Goal: Task Accomplishment & Management: Use online tool/utility

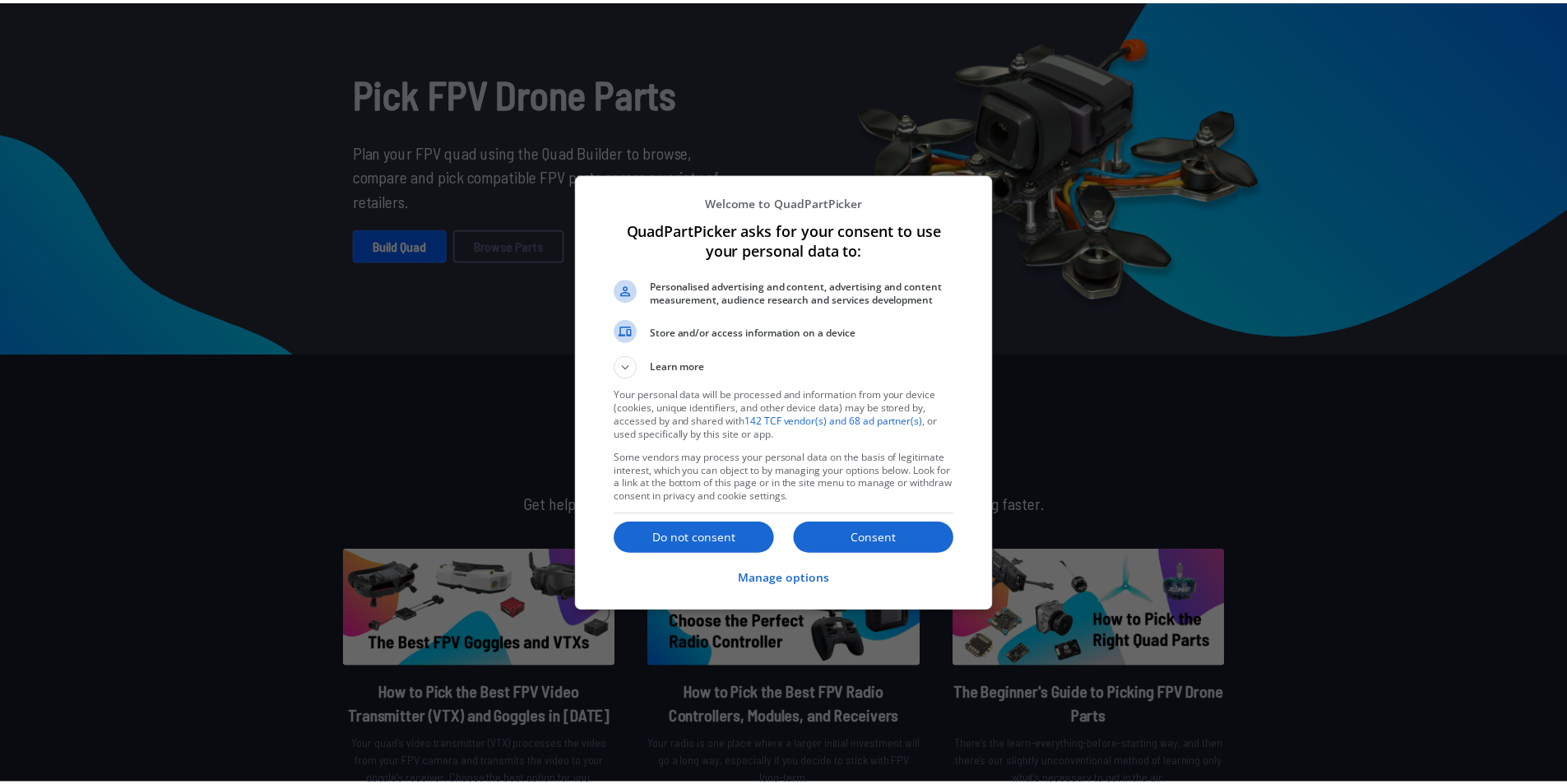
scroll to position [82, 0]
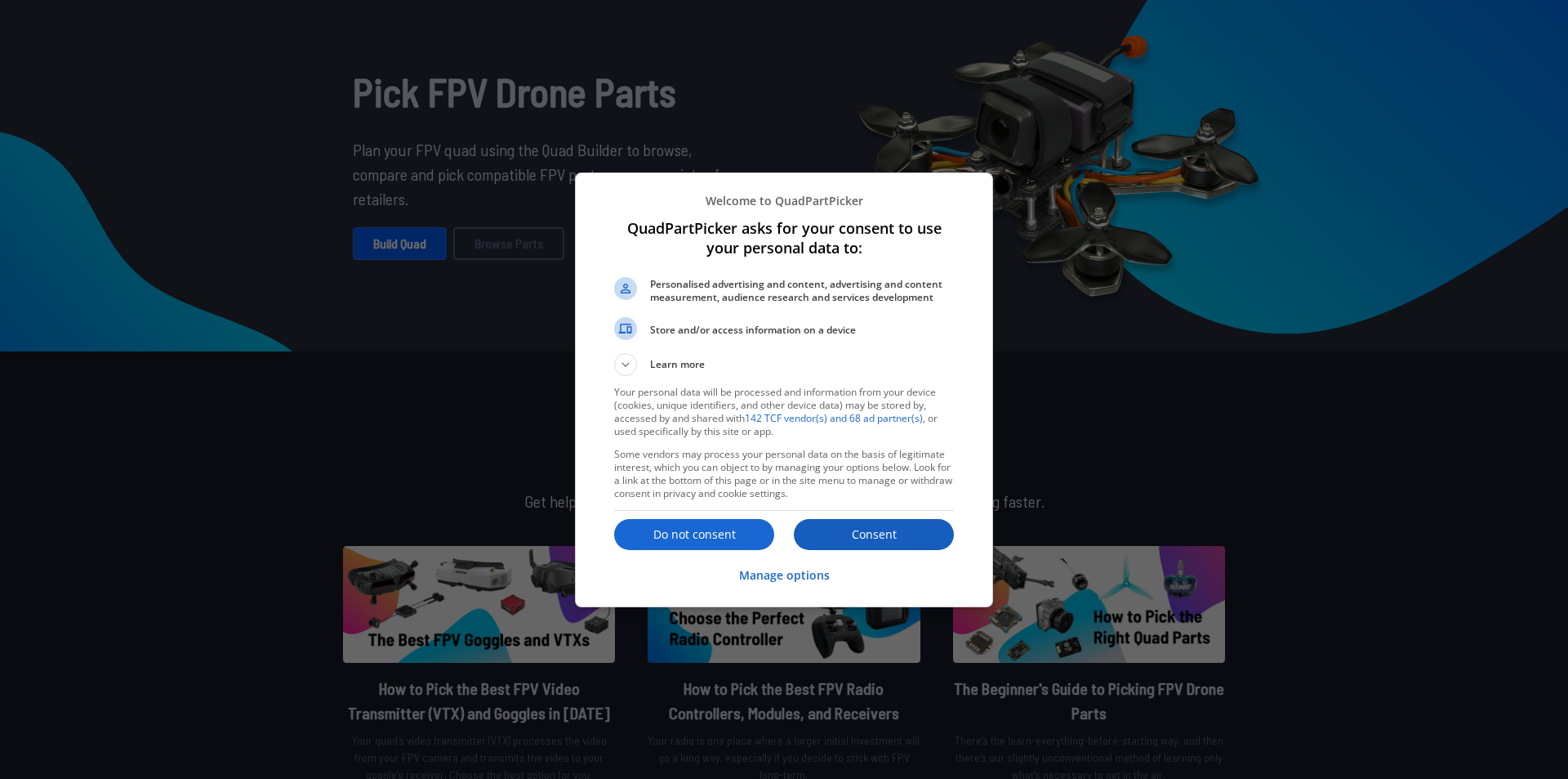
click at [903, 535] on p "Consent" at bounding box center [873, 534] width 160 height 17
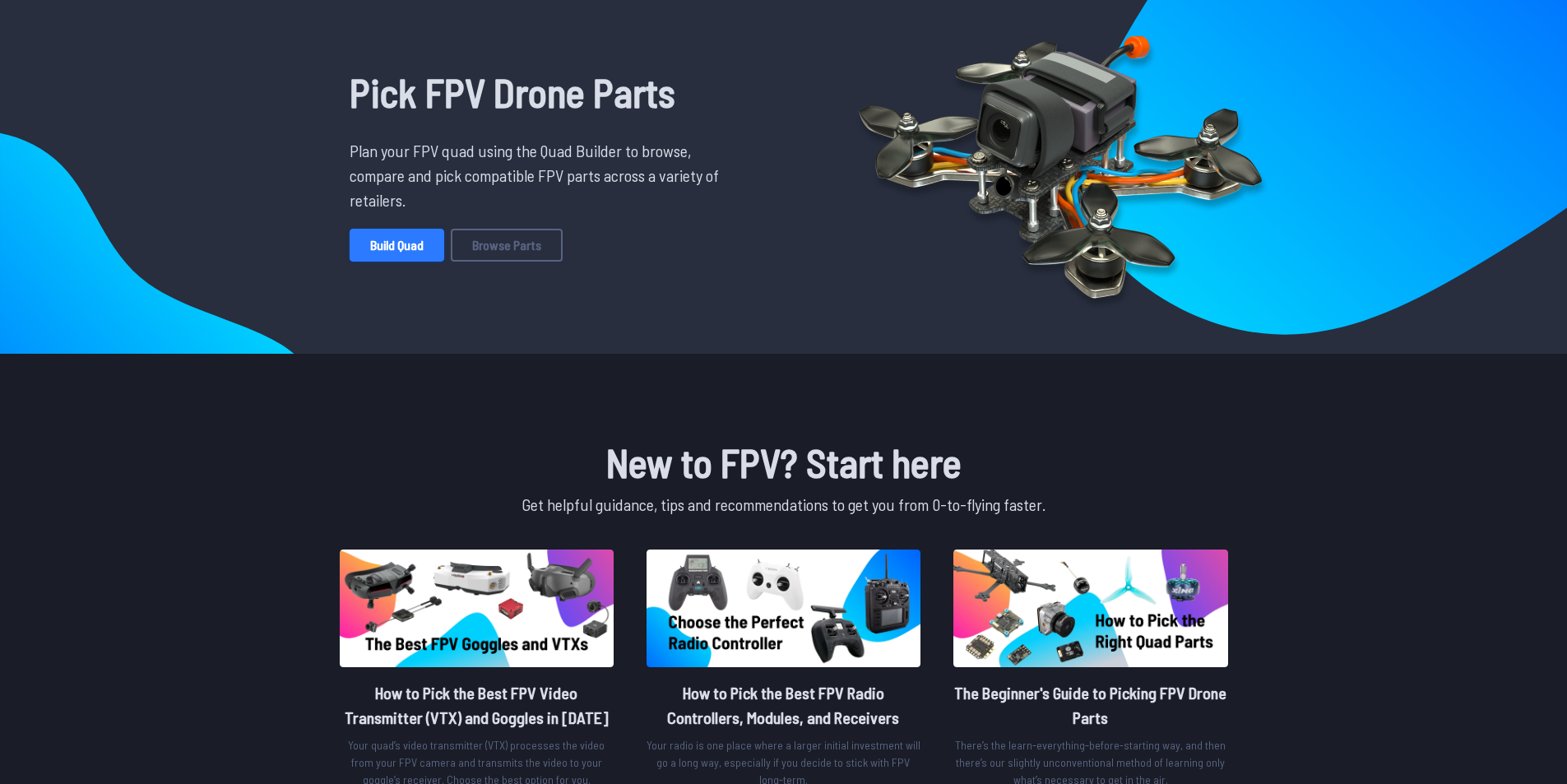
click at [408, 242] on link "Build Quad" at bounding box center [397, 244] width 95 height 33
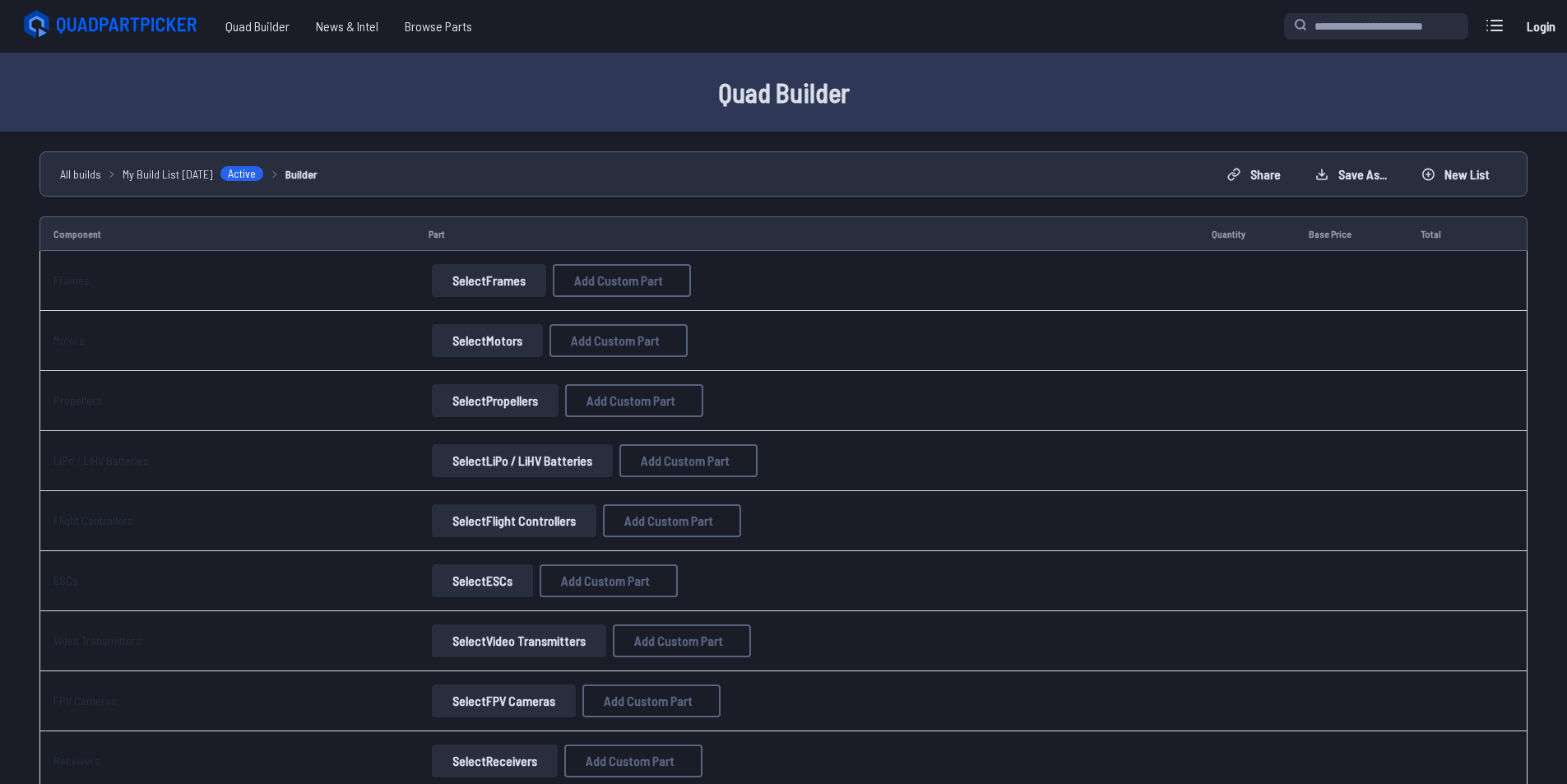
click at [459, 279] on button "Select Frames" at bounding box center [489, 279] width 115 height 33
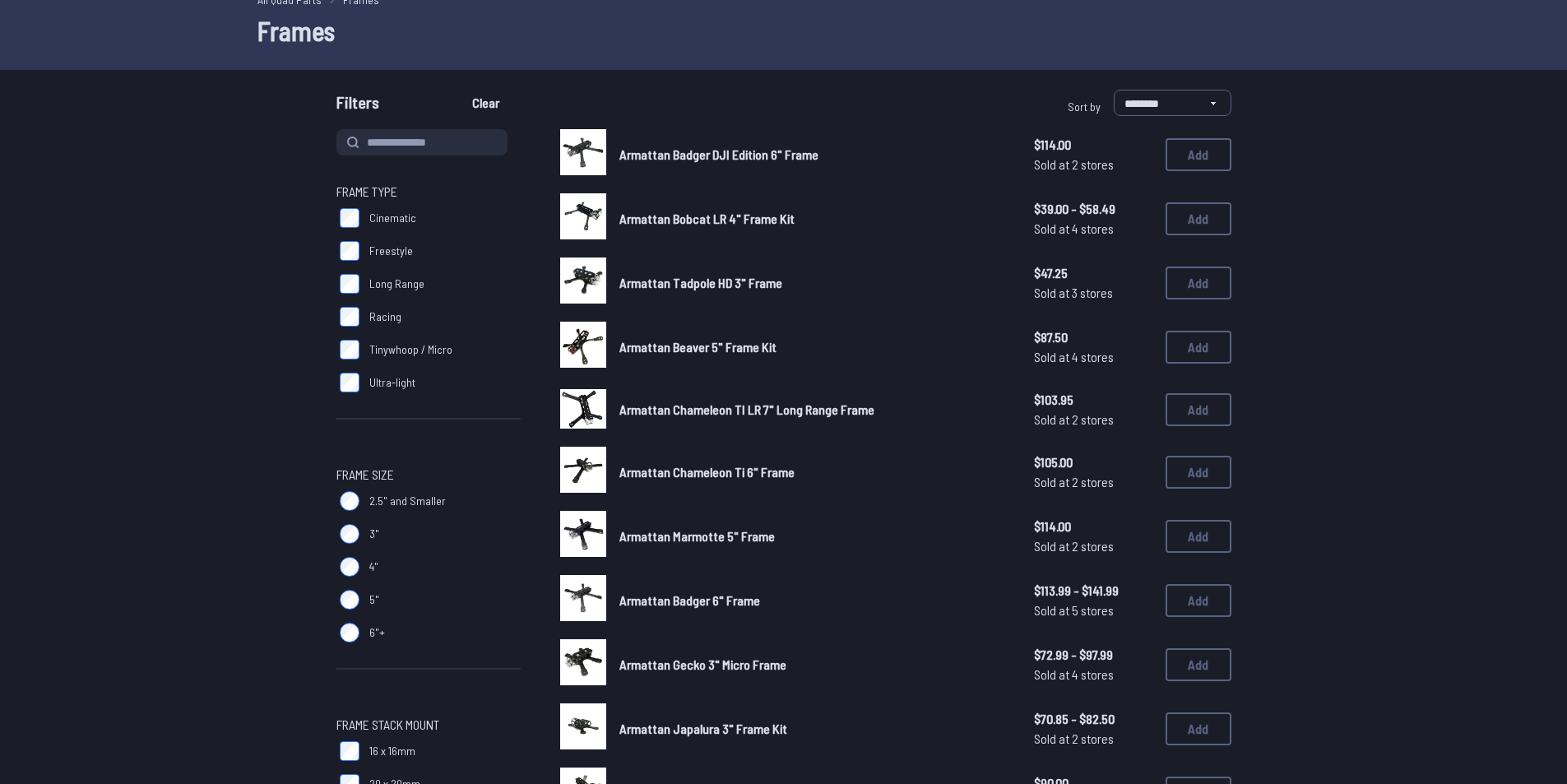
scroll to position [82, 0]
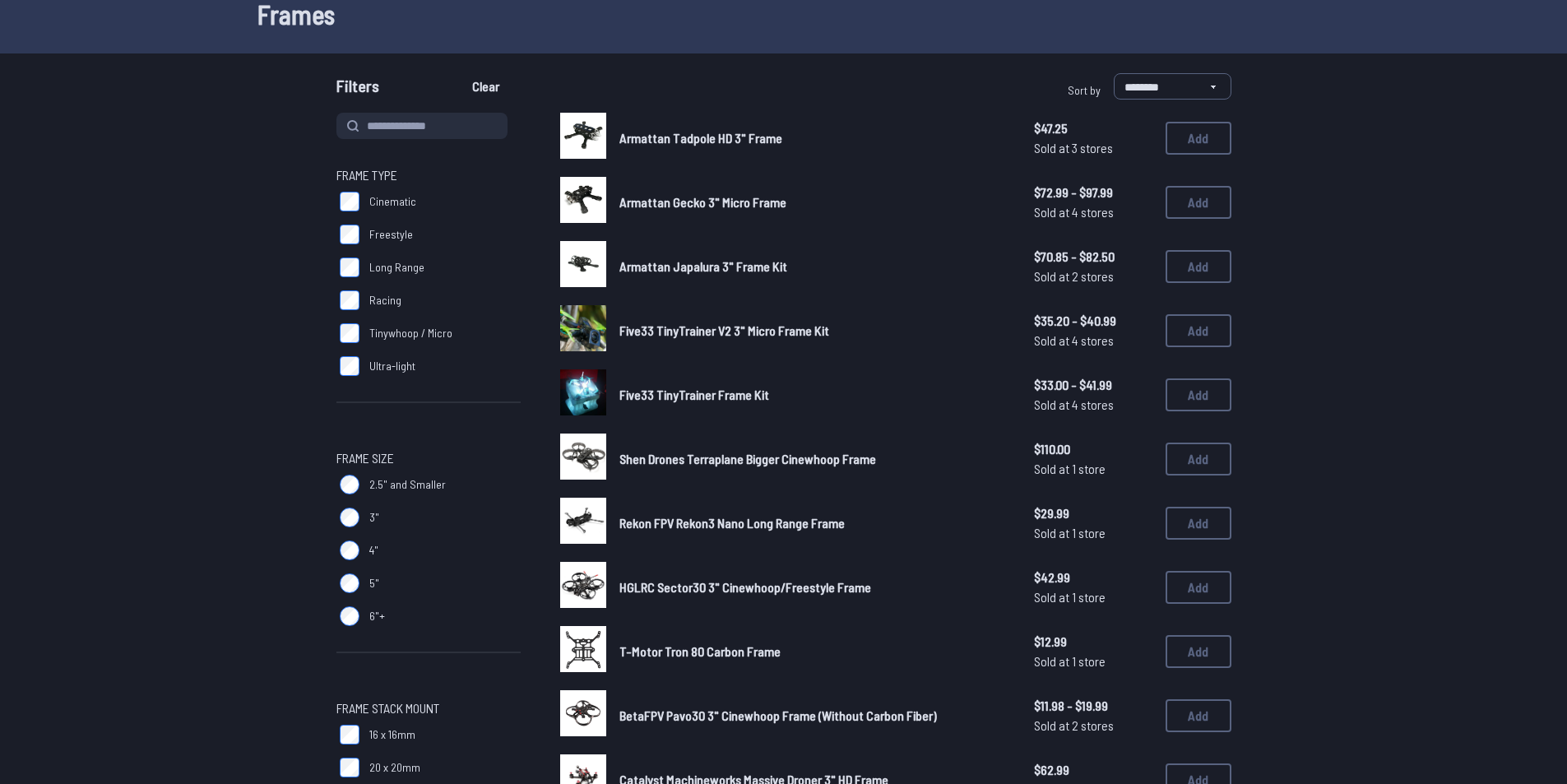
scroll to position [82, 0]
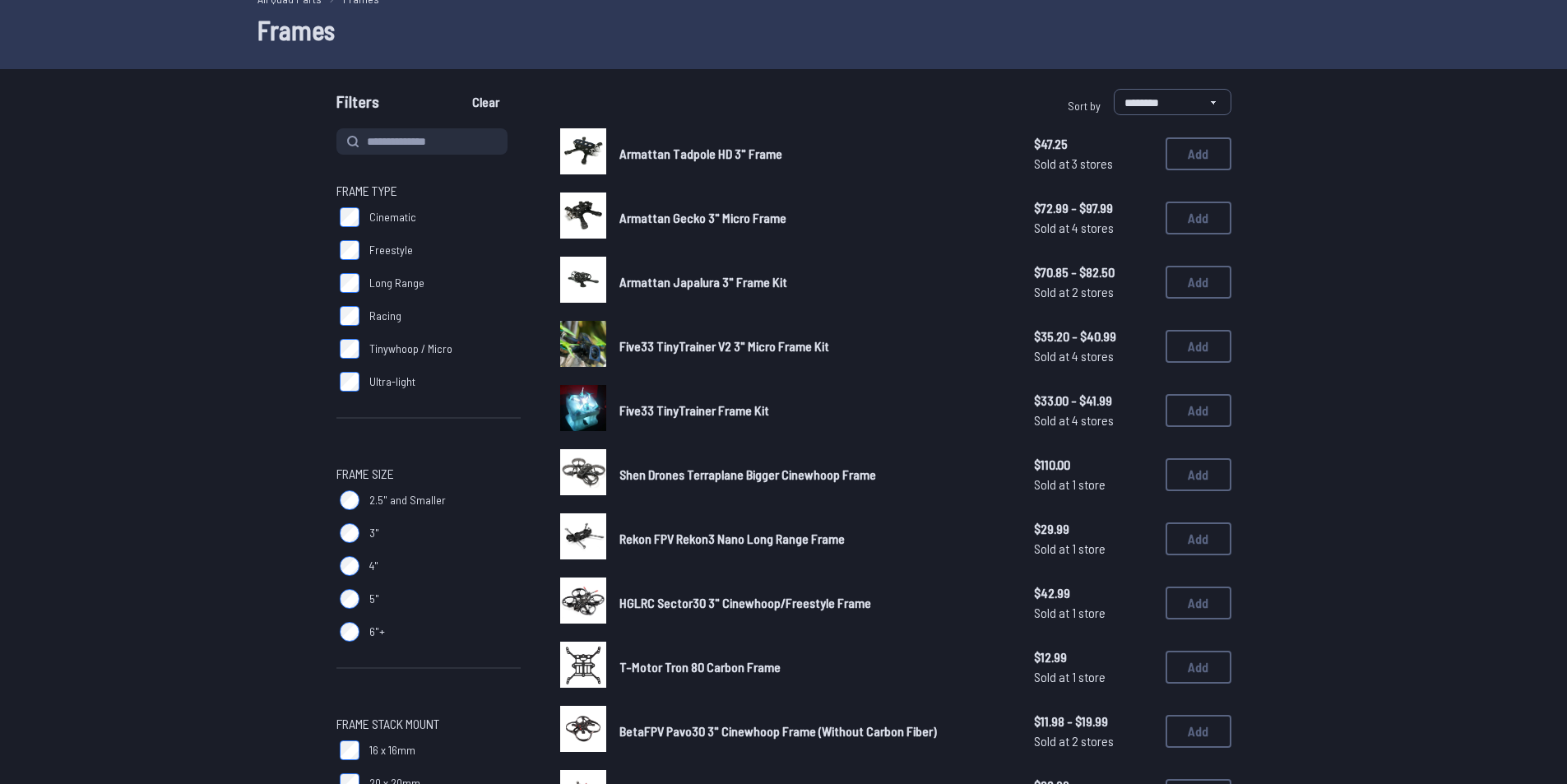
click at [248, 389] on form "**********" at bounding box center [784, 776] width 1567 height 1374
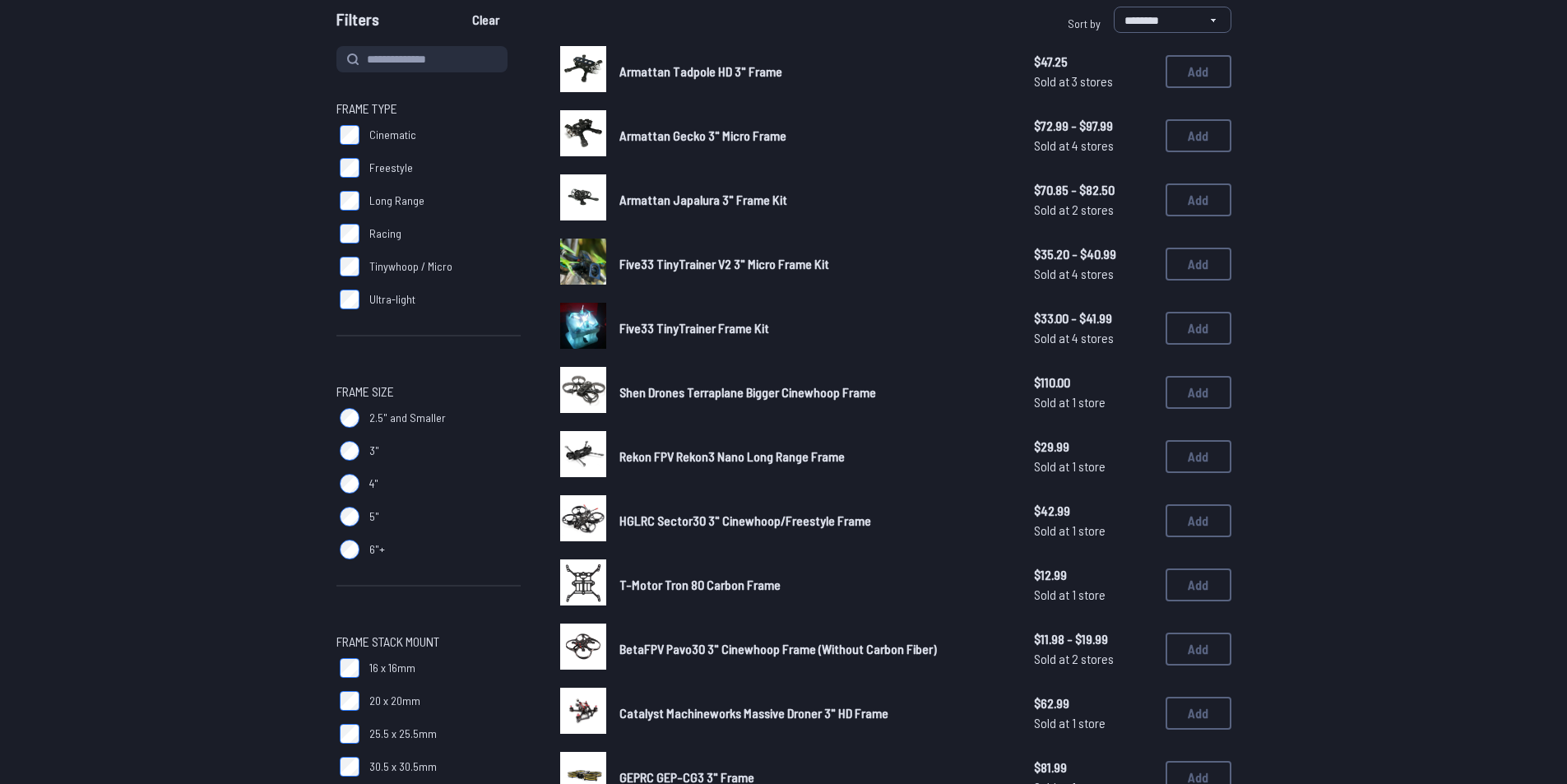
click at [642, 398] on span "Shen Drones Terraplane Bigger Cinewhoop Frame" at bounding box center [748, 392] width 257 height 16
click at [719, 388] on span "Shen Drones Terraplane Bigger Cinewhoop Frame" at bounding box center [748, 392] width 257 height 16
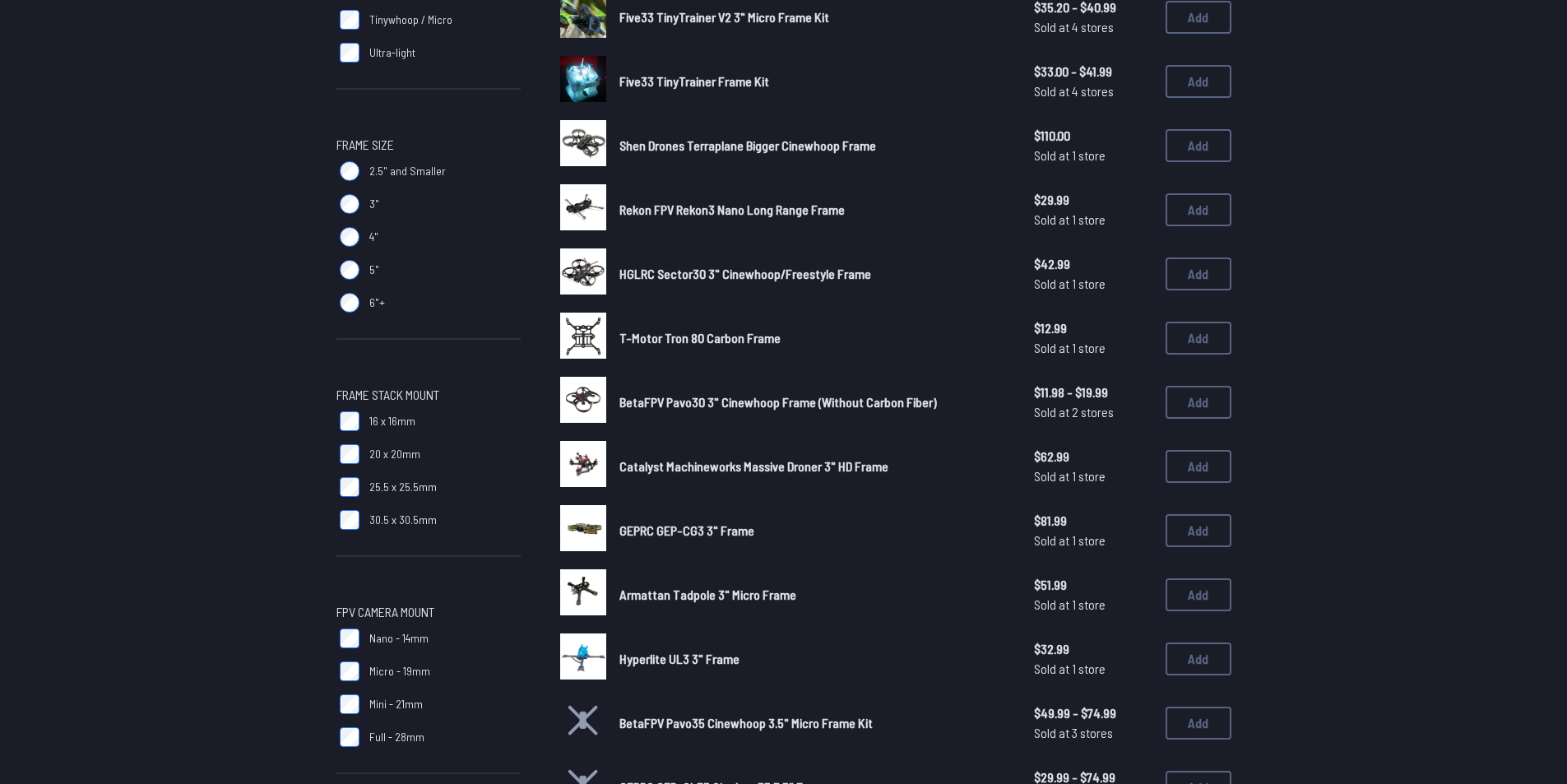
scroll to position [82, 0]
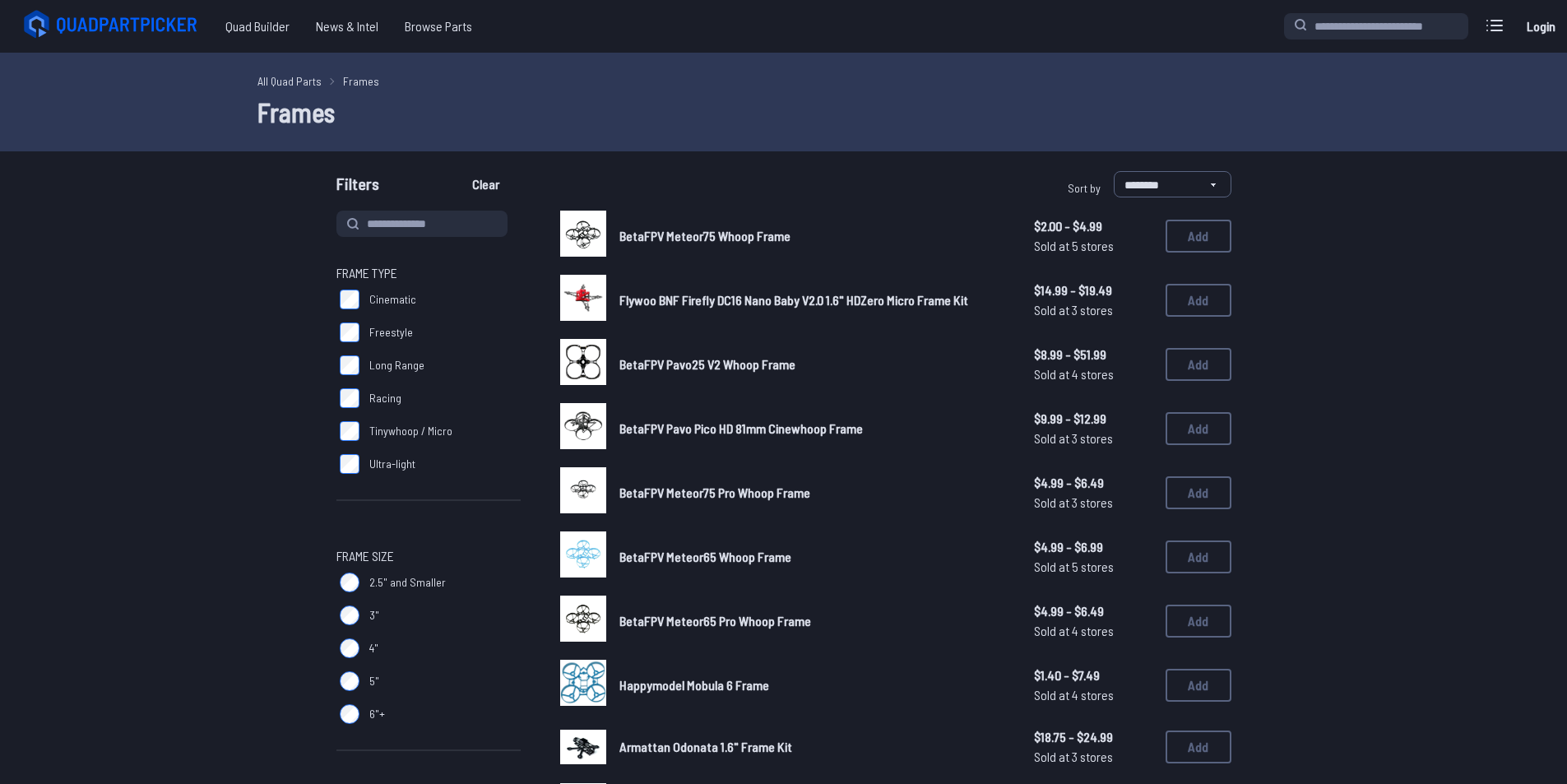
click at [593, 238] on img at bounding box center [583, 233] width 46 height 46
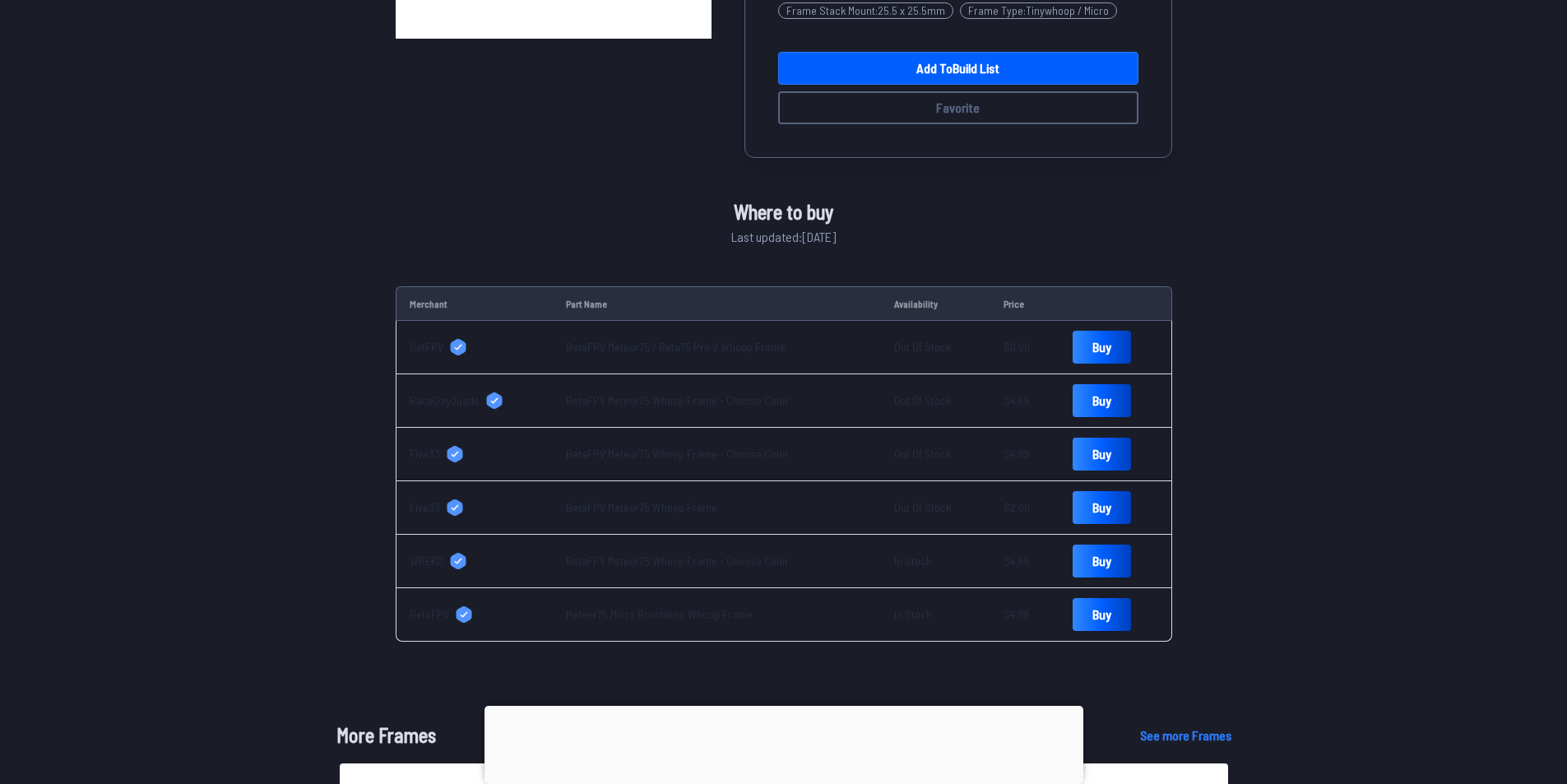
scroll to position [411, 0]
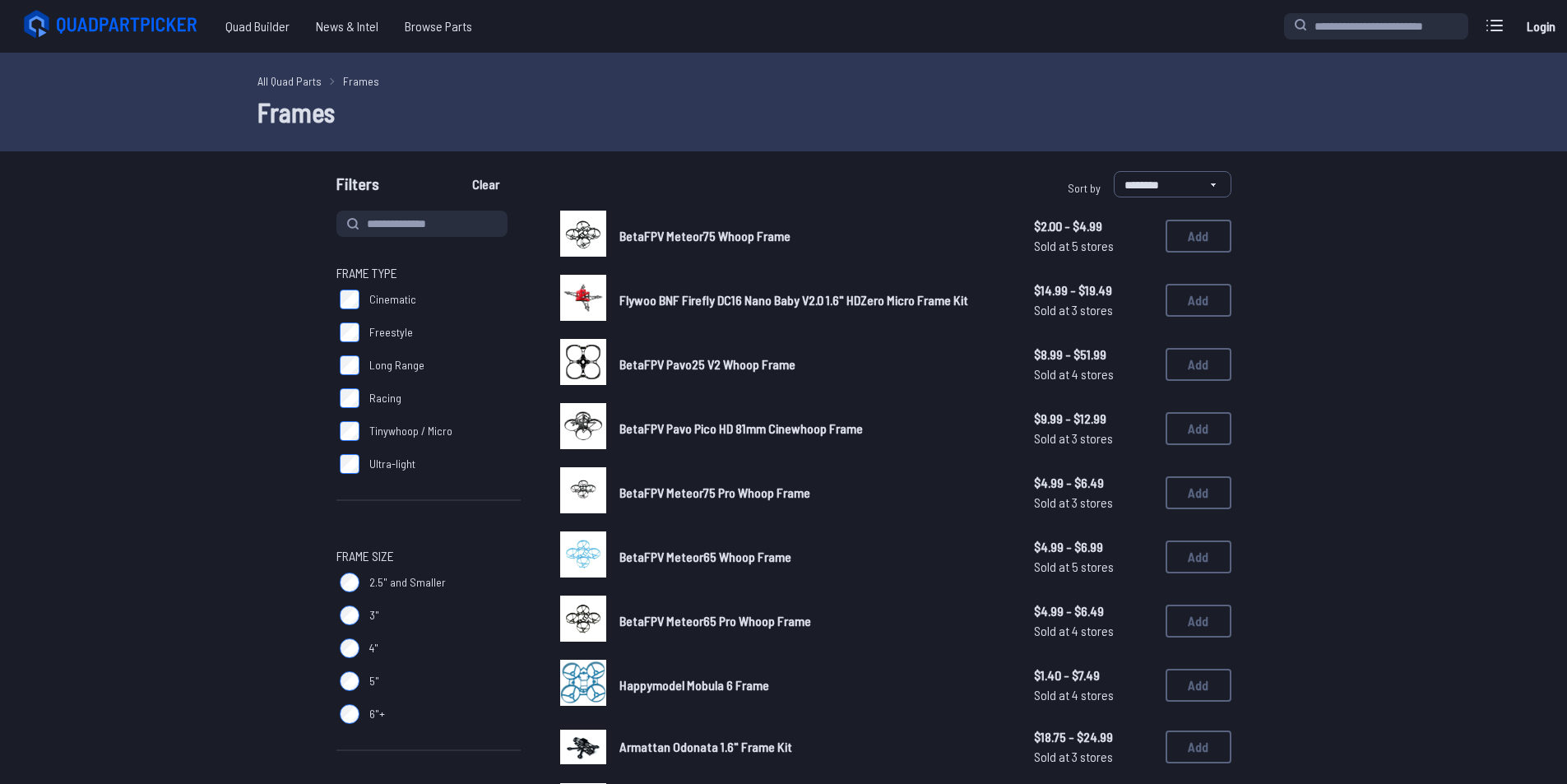
click at [593, 290] on img at bounding box center [583, 297] width 46 height 46
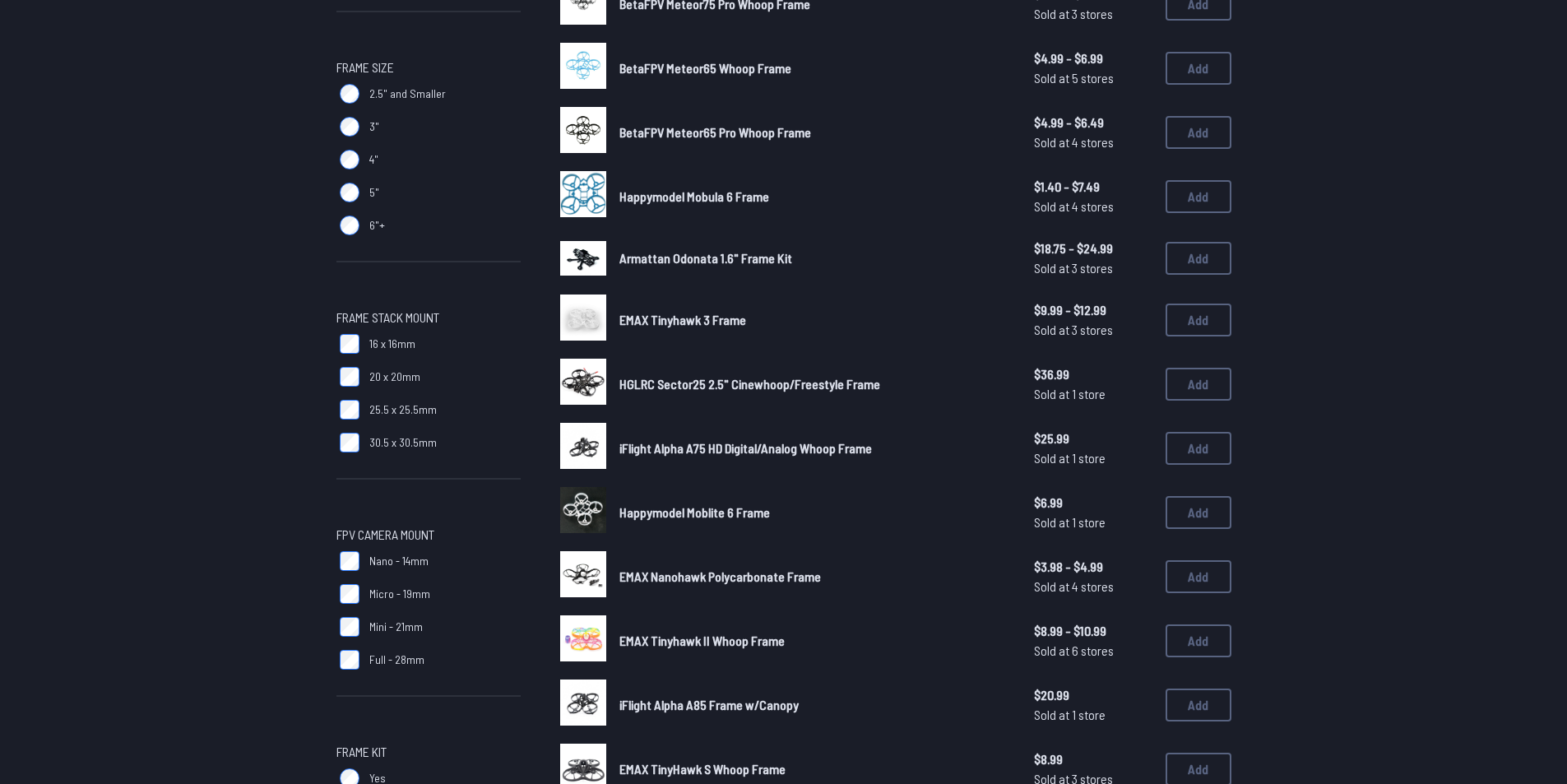
scroll to position [494, 0]
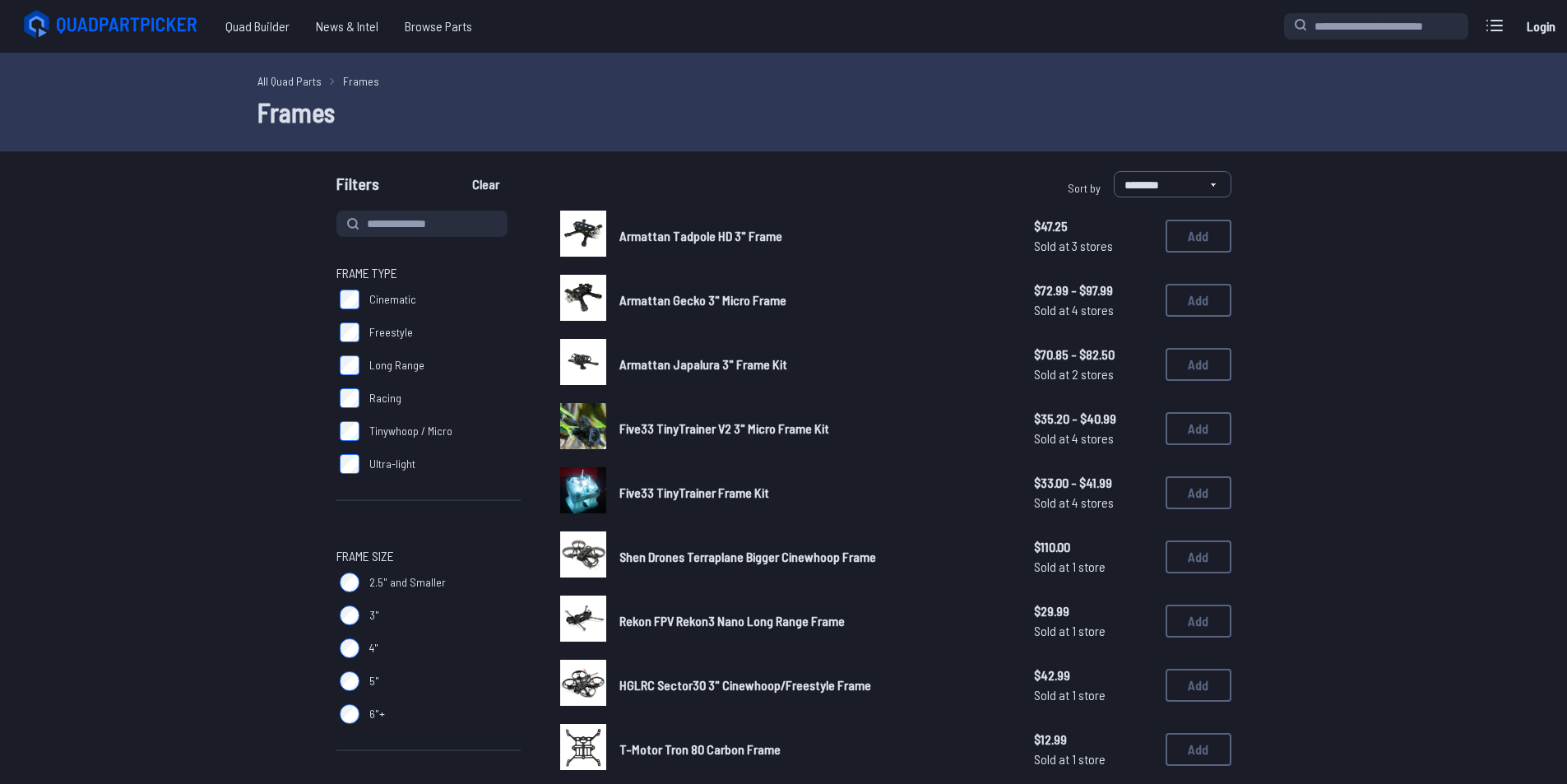
scroll to position [82, 0]
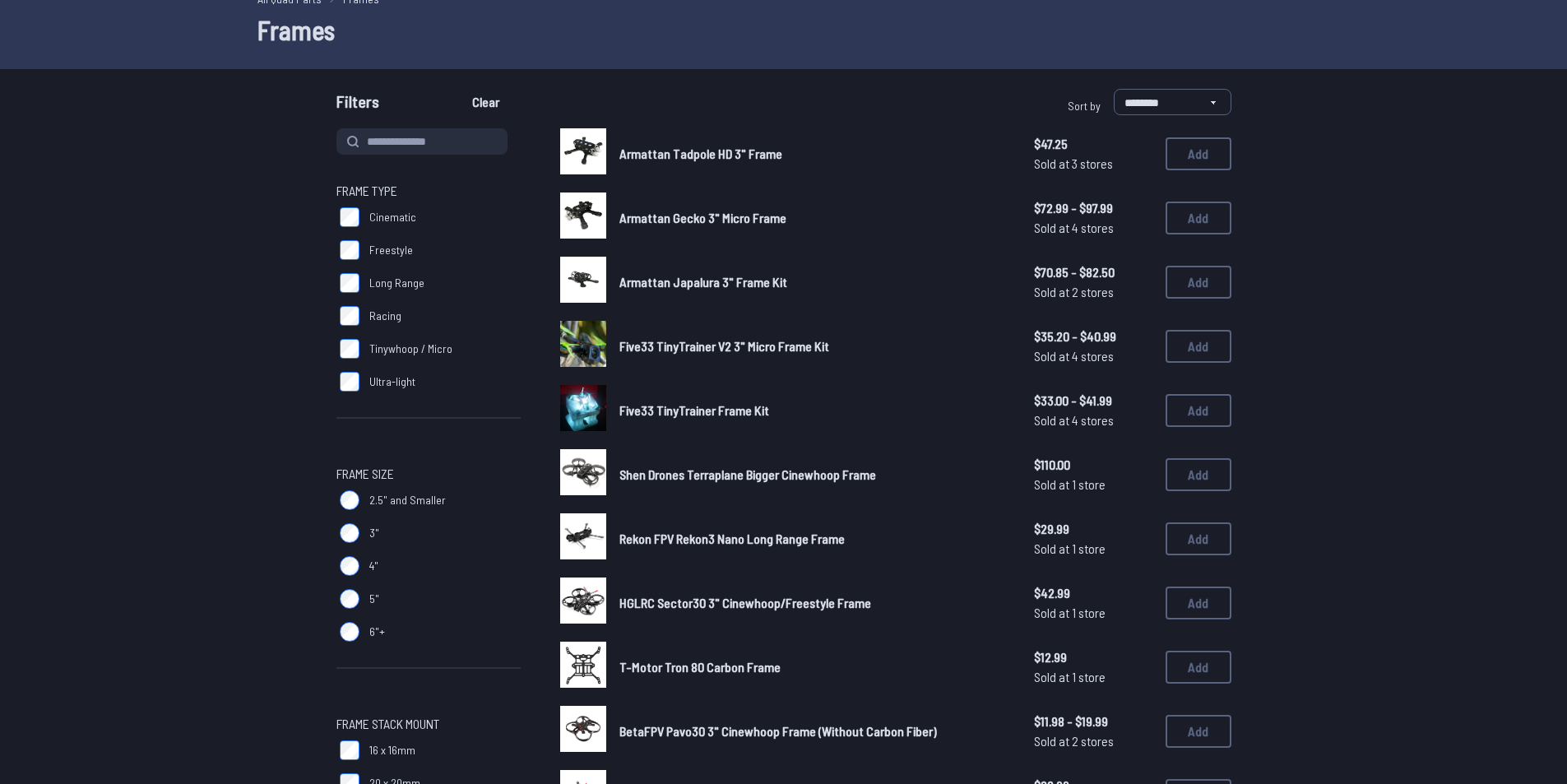
click at [573, 148] on img at bounding box center [583, 151] width 46 height 46
click at [623, 152] on span "Armattan Tadpole HD 3" Frame" at bounding box center [701, 153] width 163 height 16
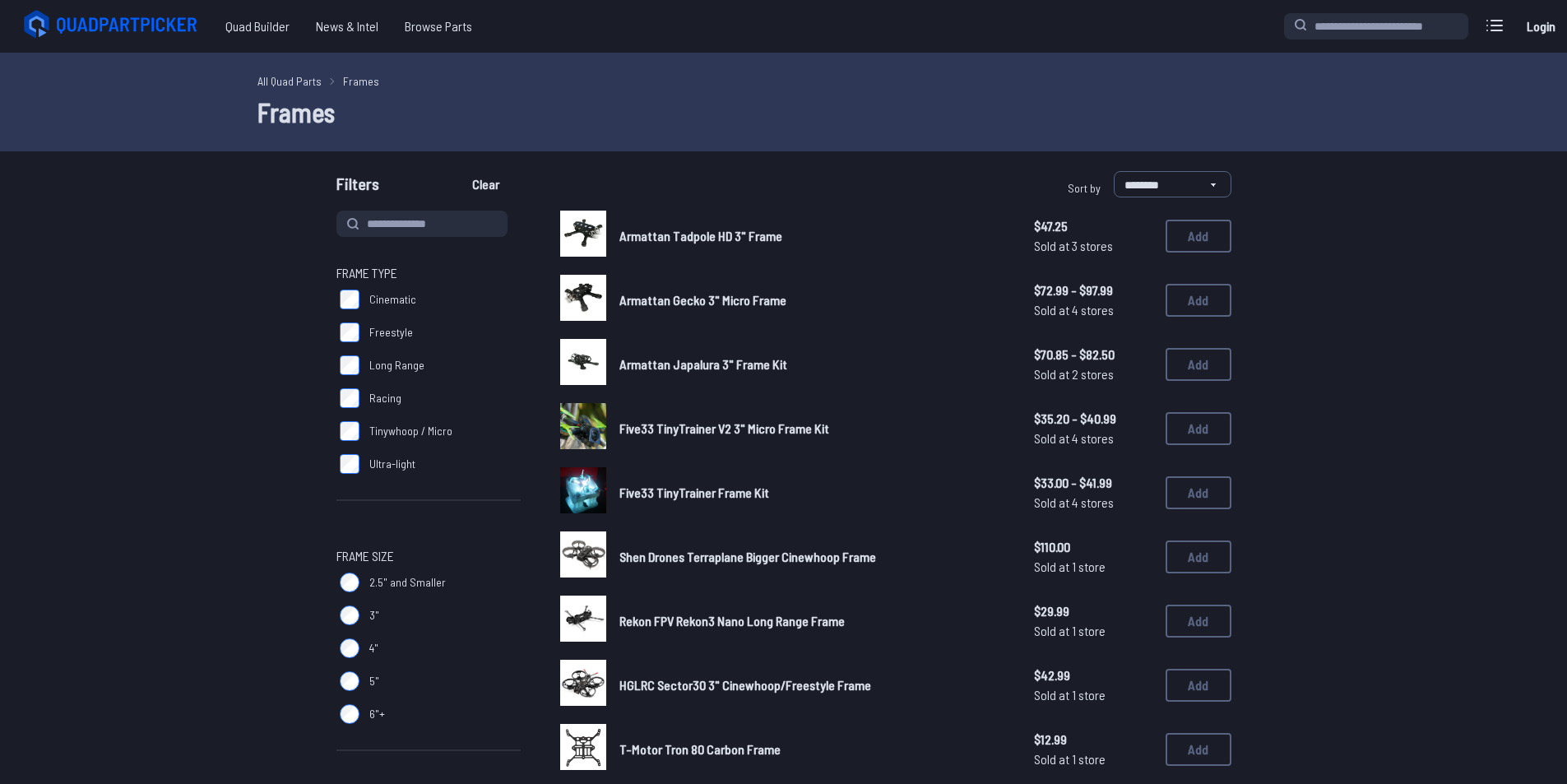
scroll to position [81, 0]
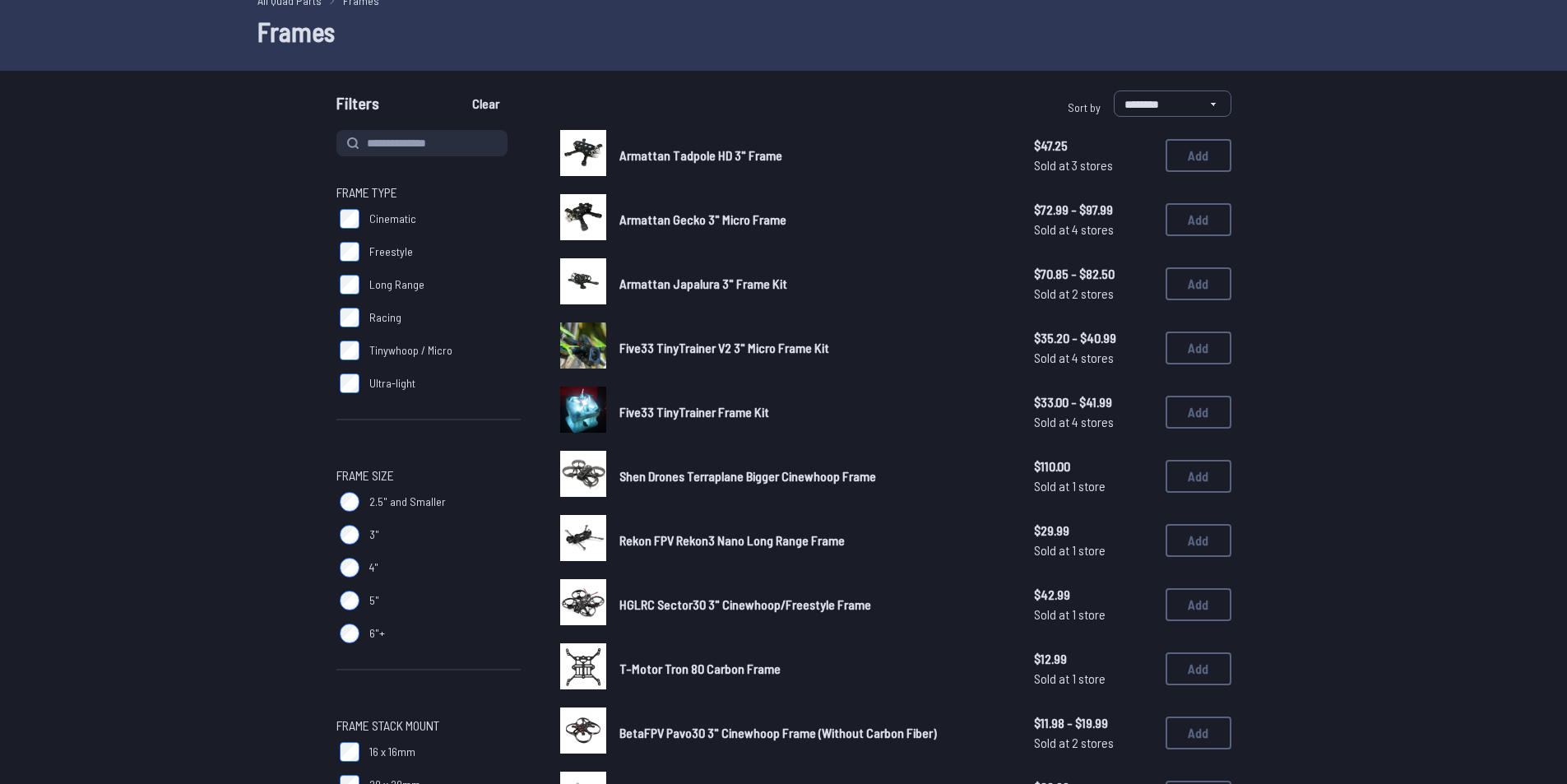
click at [360, 348] on label "Tinywhoop / Micro" at bounding box center [429, 350] width 185 height 33
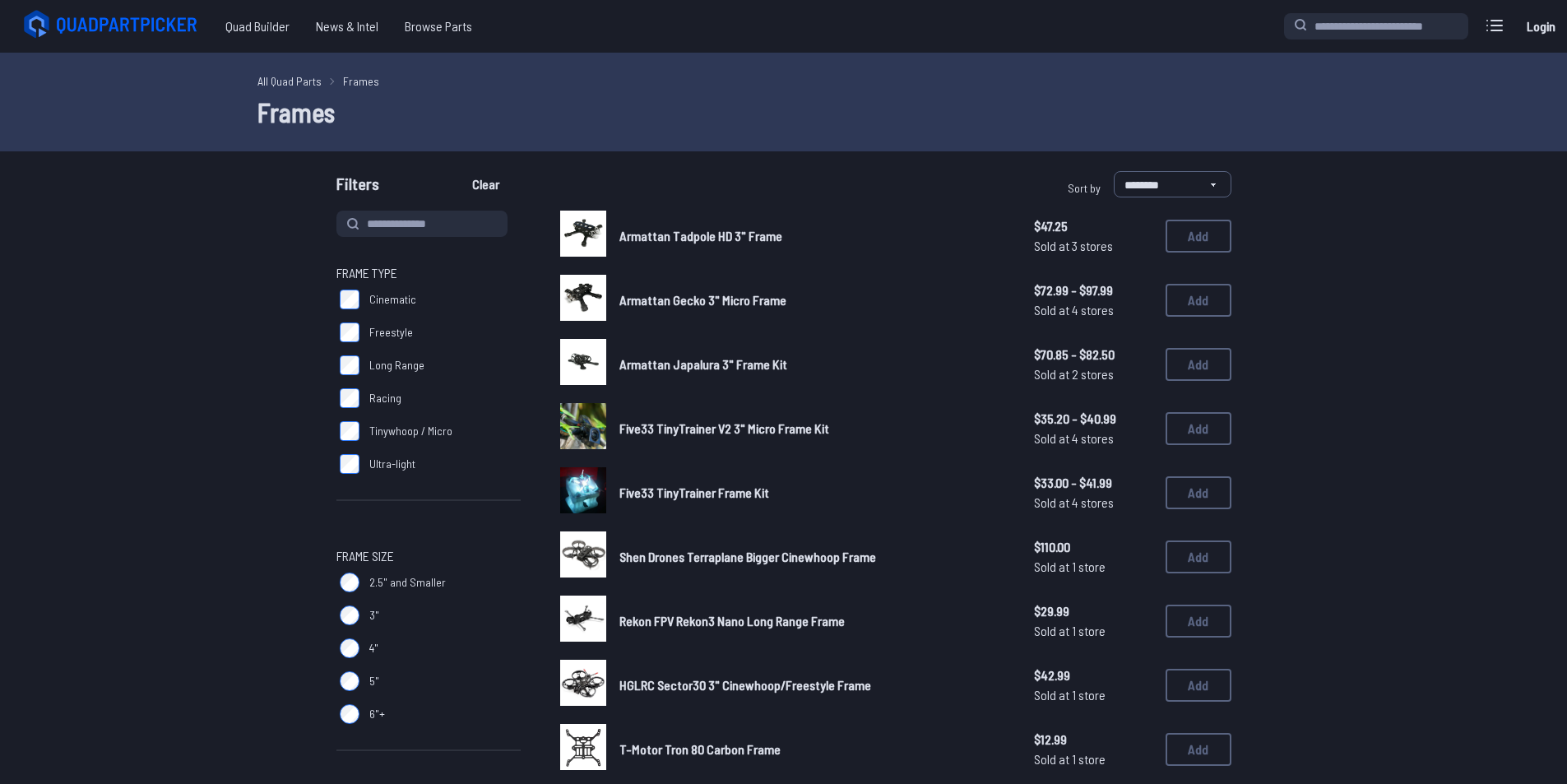
click at [350, 375] on label "Long Range" at bounding box center [429, 364] width 185 height 33
click at [340, 388] on label "Racing" at bounding box center [429, 397] width 185 height 33
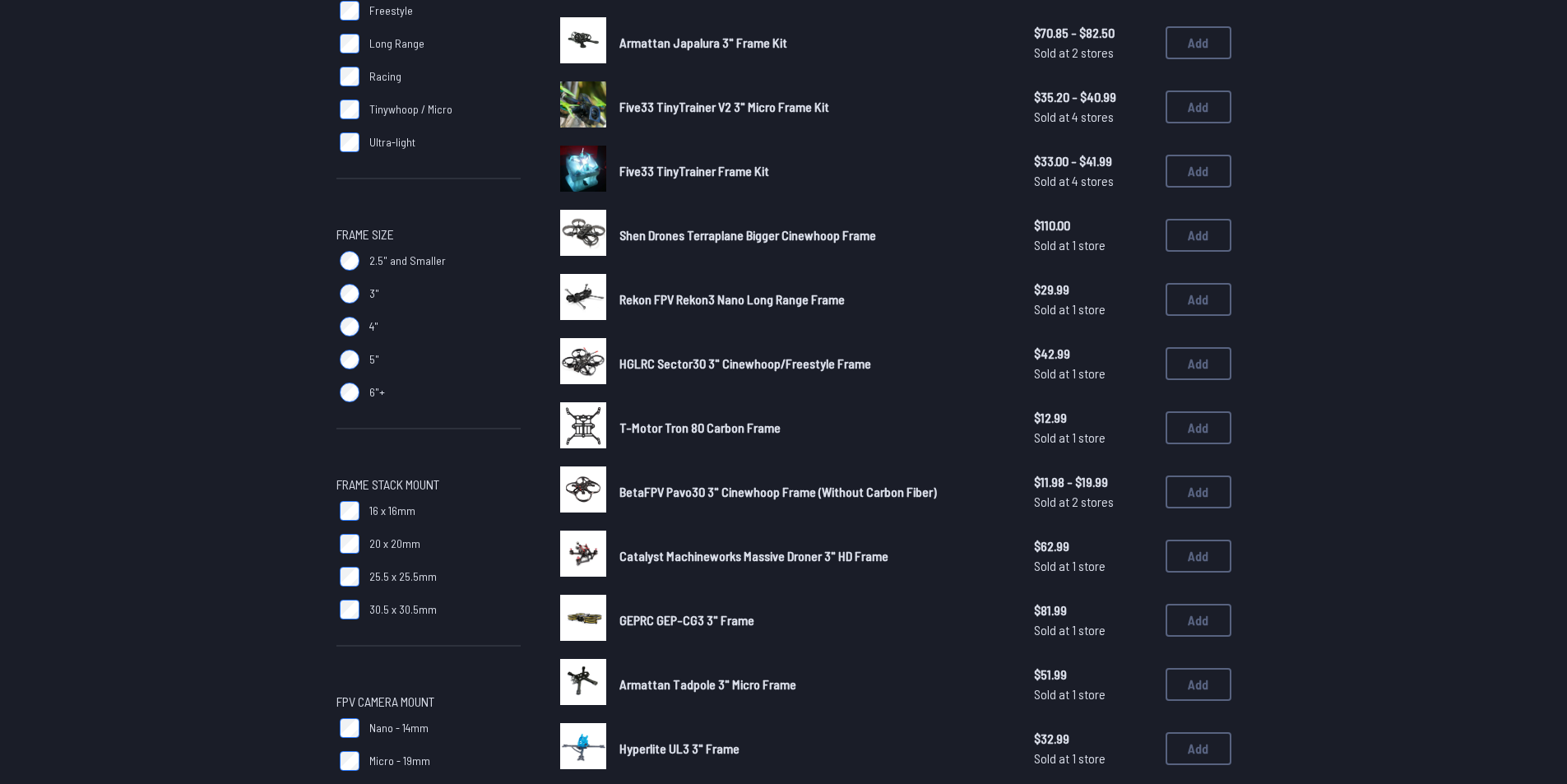
scroll to position [329, 0]
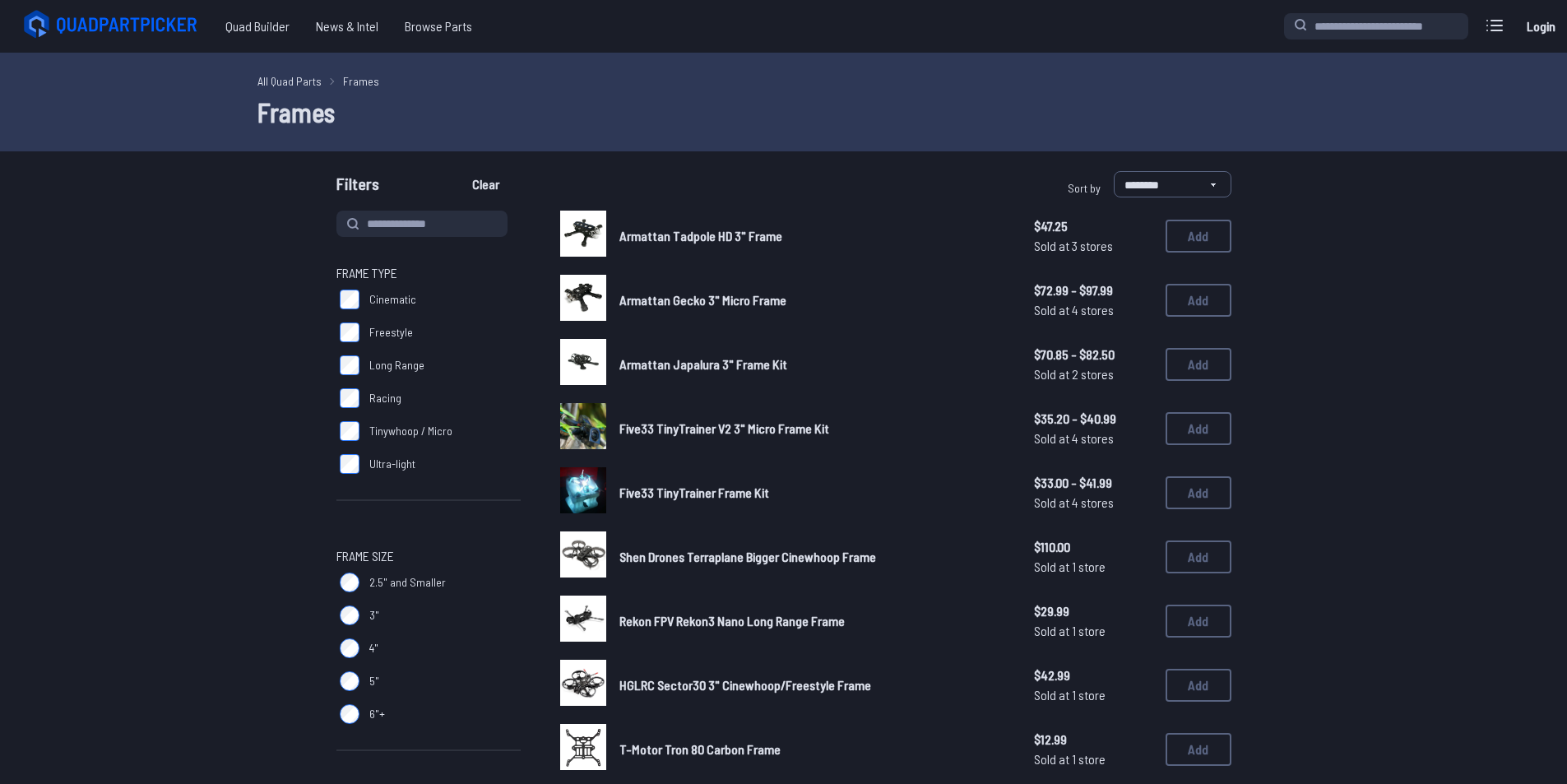
click at [358, 570] on label "2.5" and Smaller" at bounding box center [429, 582] width 185 height 33
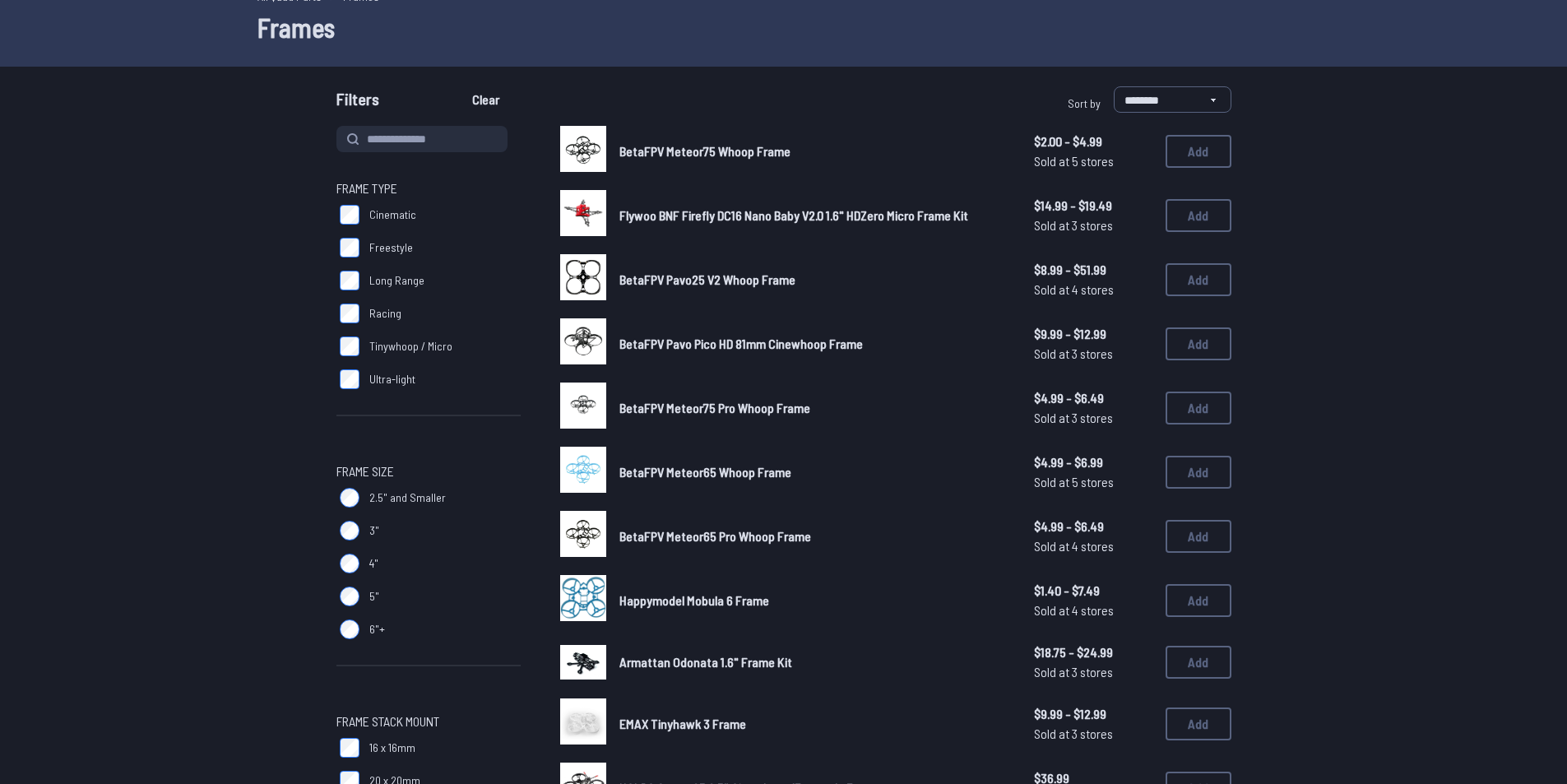
scroll to position [82, 0]
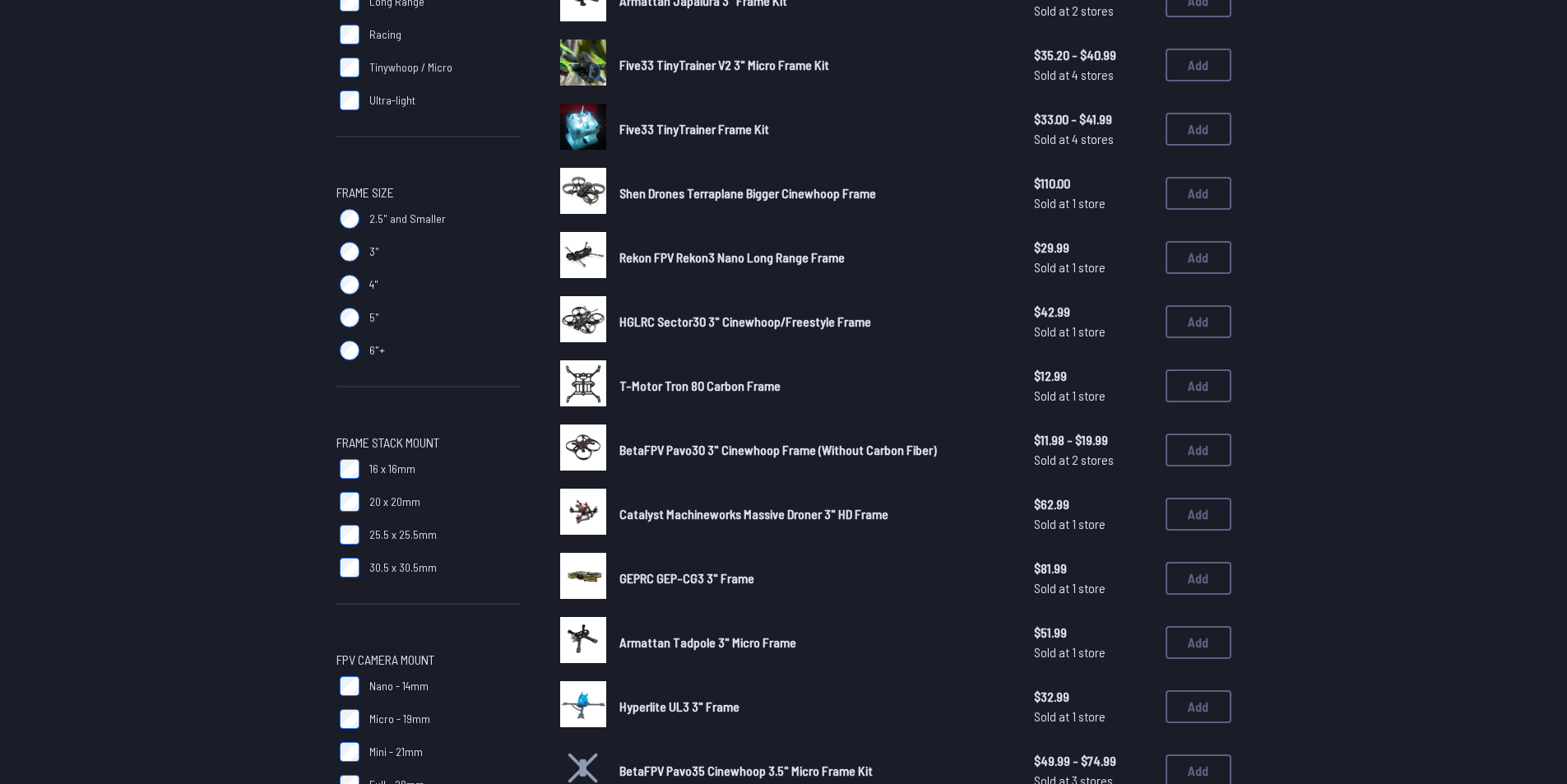
scroll to position [165, 0]
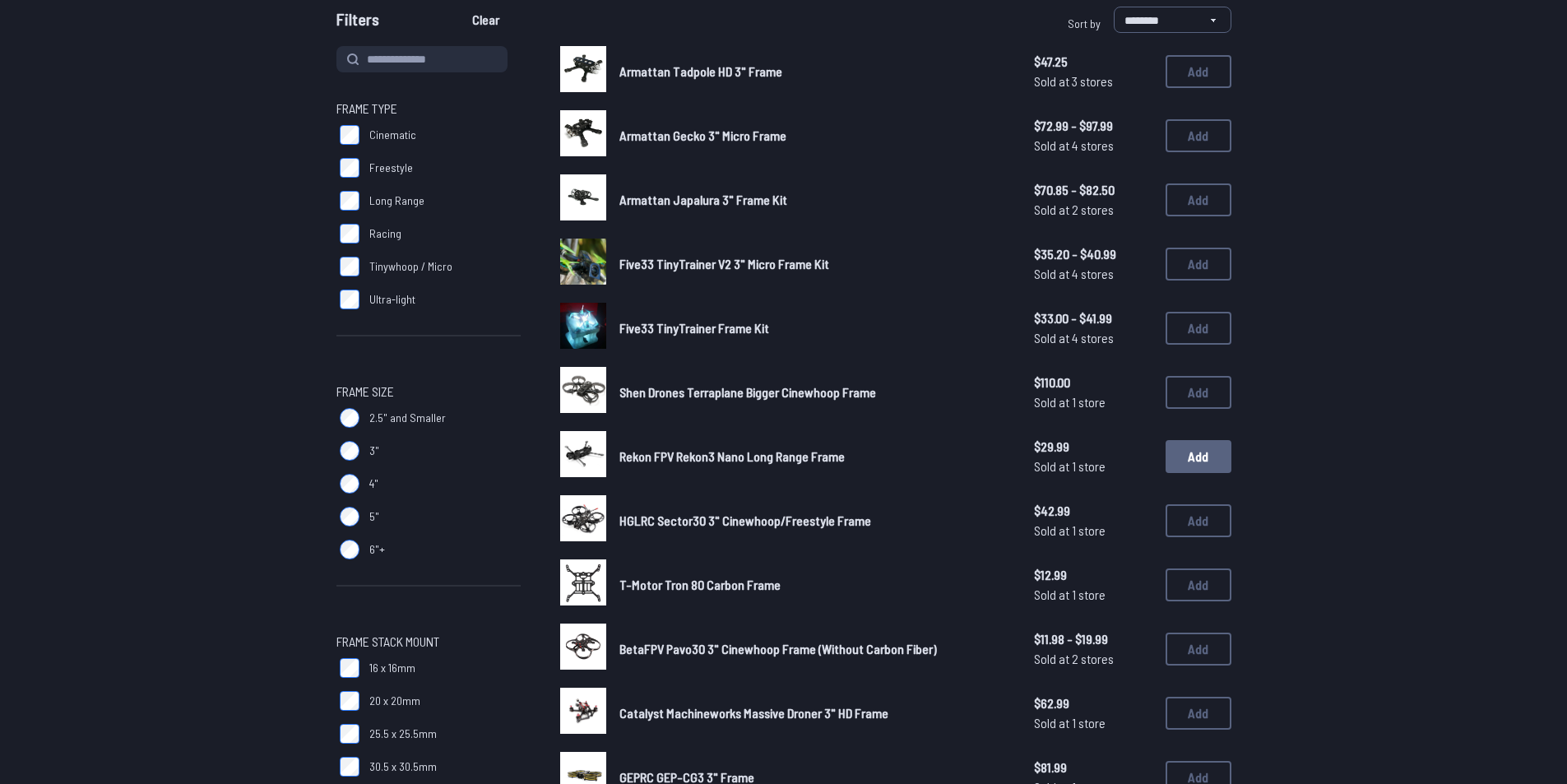
click at [1188, 450] on button "Add" at bounding box center [1198, 455] width 66 height 33
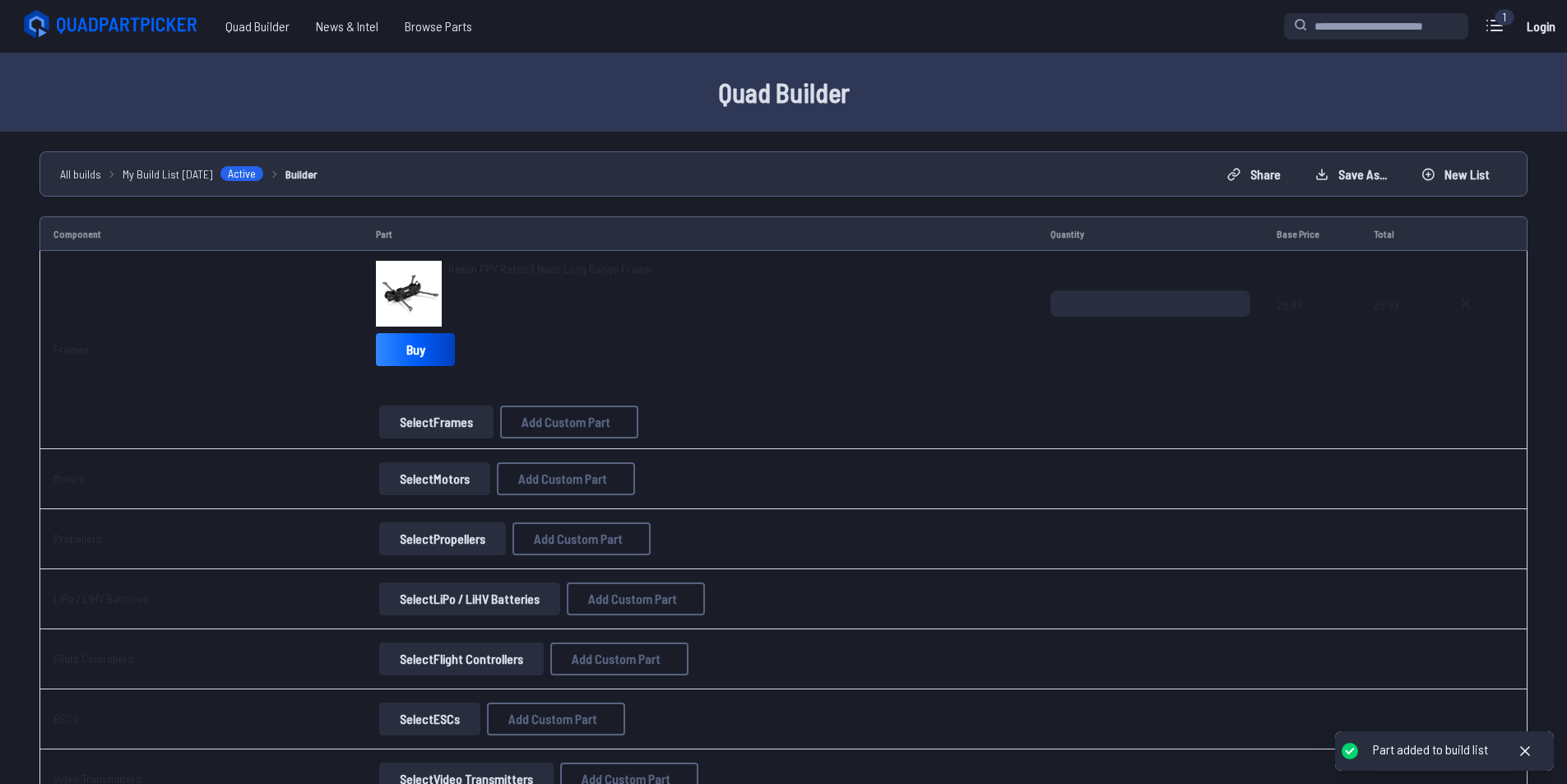
scroll to position [82, 0]
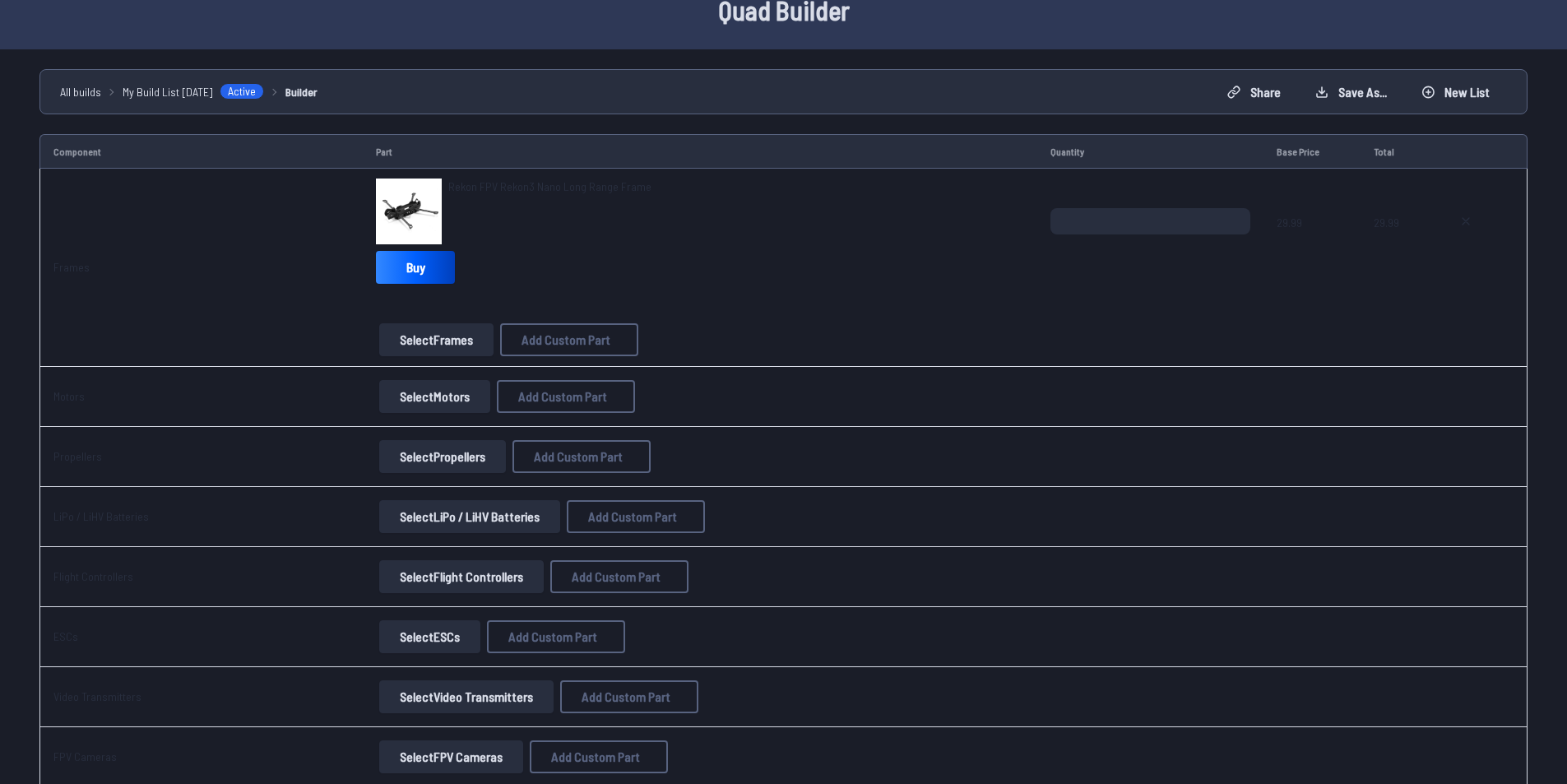
click at [450, 399] on button "Select Motors" at bounding box center [435, 396] width 111 height 33
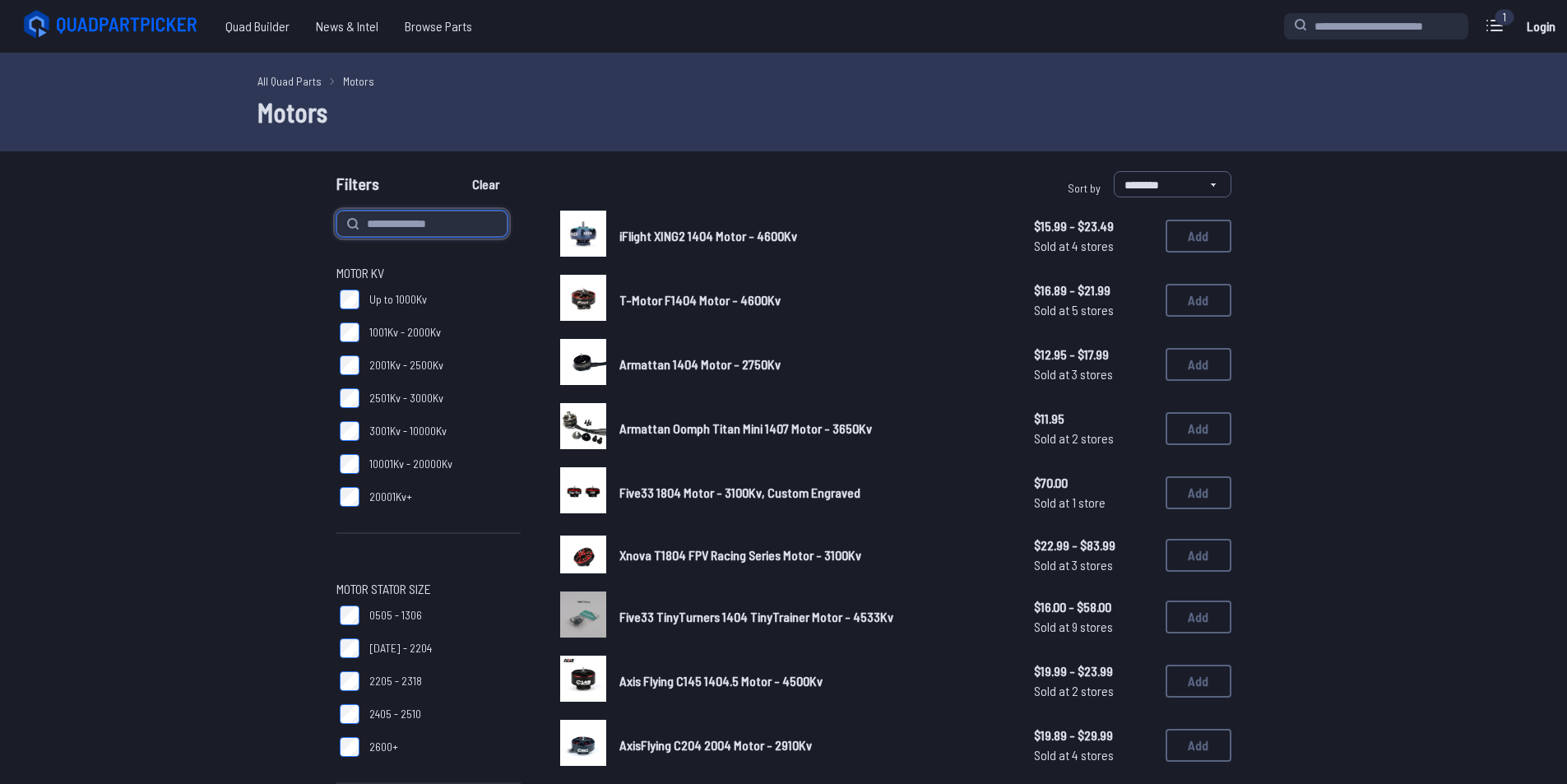
click at [472, 218] on input at bounding box center [422, 223] width 171 height 27
type input "*******"
click at [458, 171] on button "Clear" at bounding box center [486, 184] width 55 height 27
type input "*******"
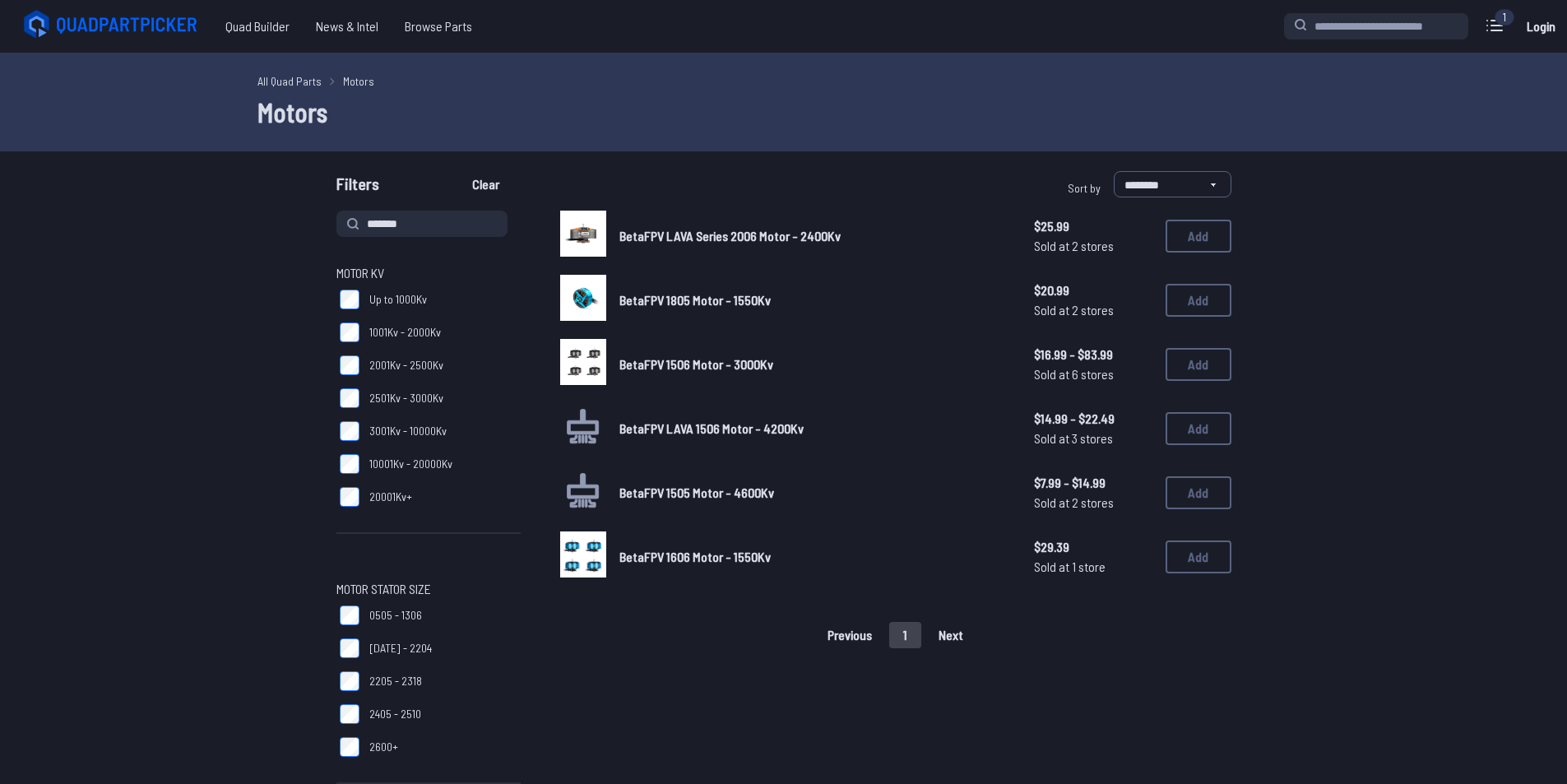
click at [575, 353] on img at bounding box center [583, 361] width 46 height 46
click at [647, 355] on link "BetaFPV 1506 Motor - 3000Kv" at bounding box center [813, 364] width 388 height 20
click at [727, 368] on span "BetaFPV 1506 Motor - 3000Kv" at bounding box center [697, 364] width 154 height 16
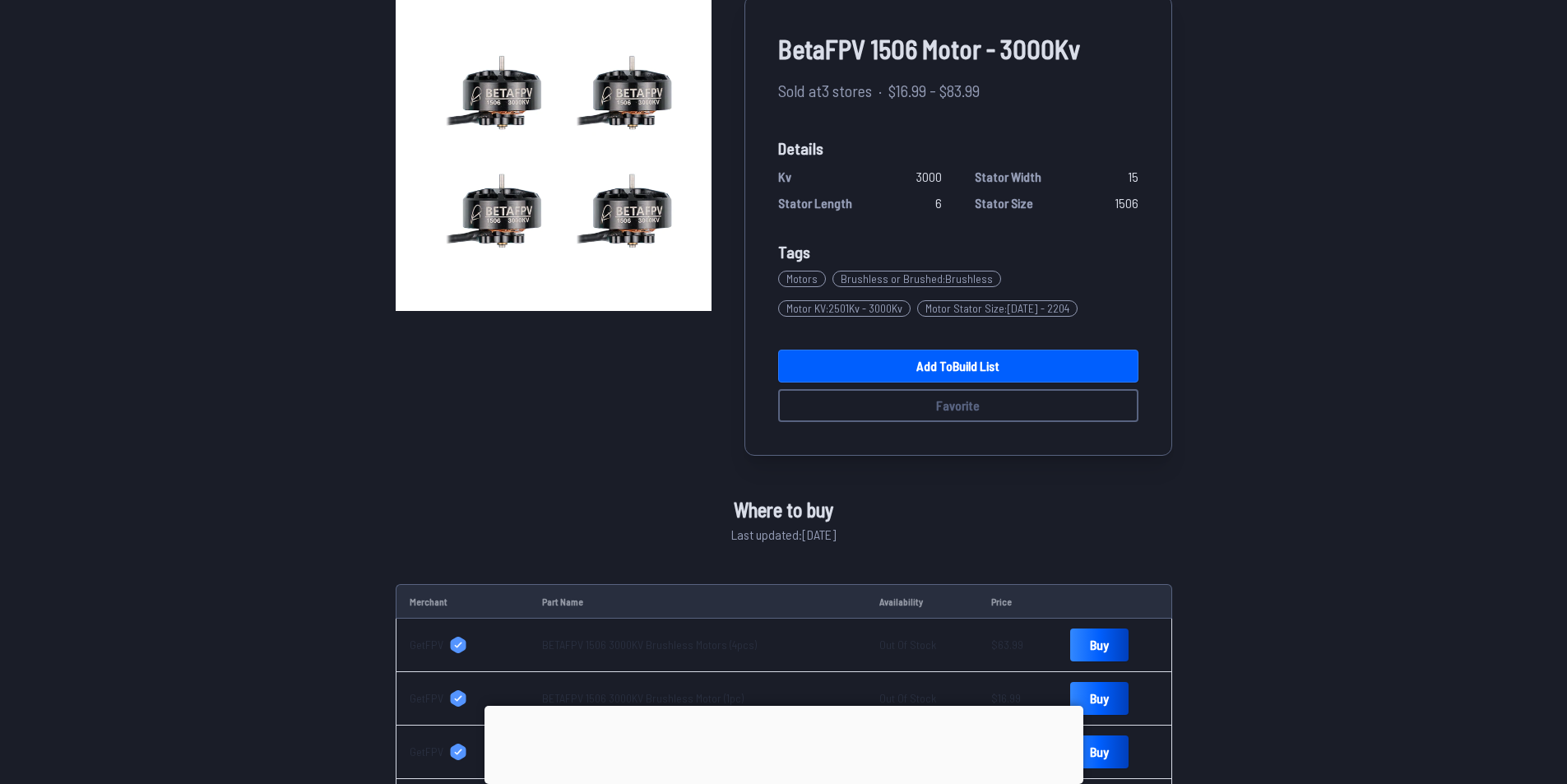
scroll to position [494, 0]
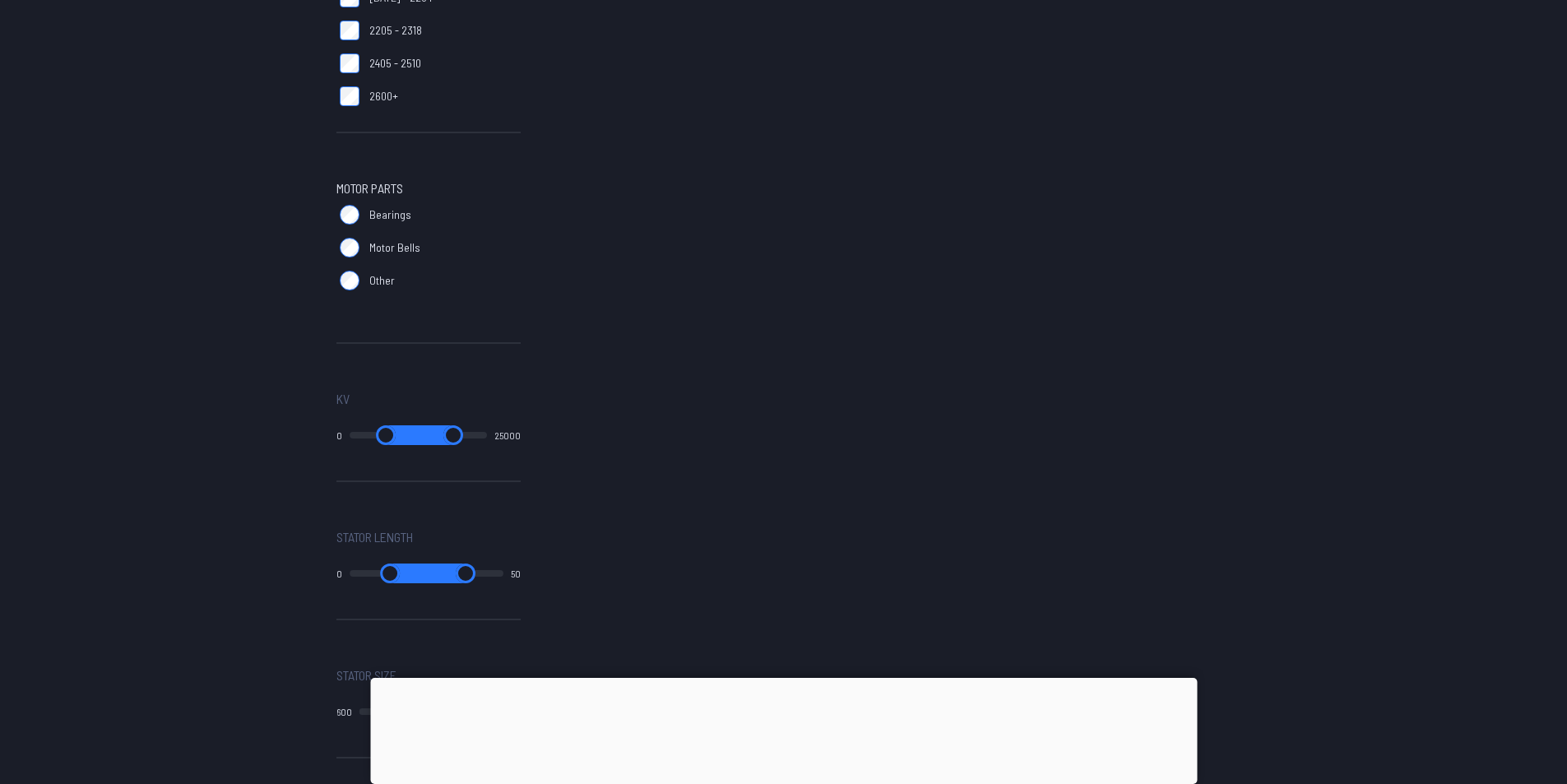
scroll to position [658, 0]
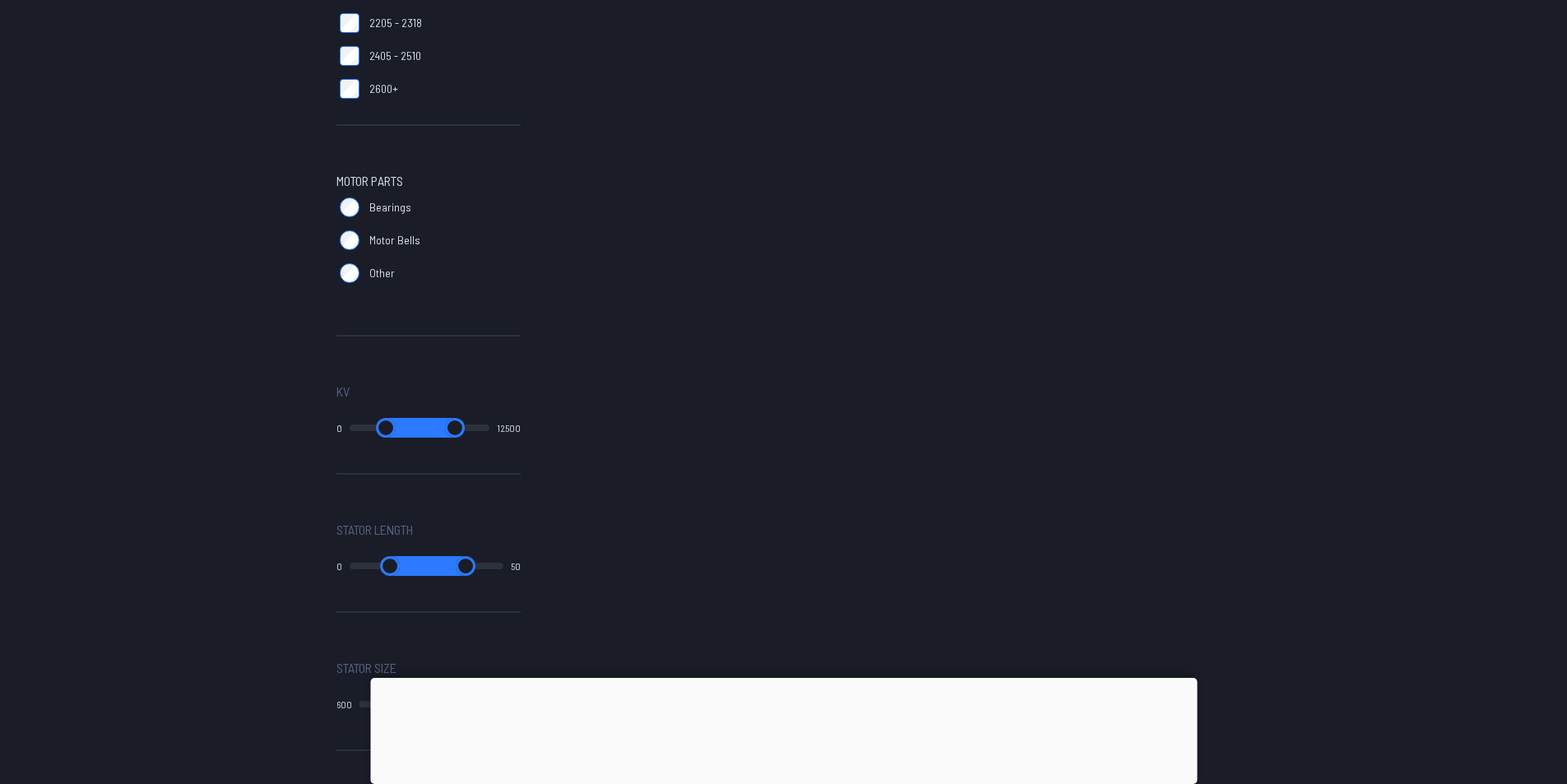
drag, startPoint x: 482, startPoint y: 429, endPoint x: 259, endPoint y: 449, distance: 223.9
type input "*****"
click at [421, 437] on input "range" at bounding box center [454, 428] width 68 height 20
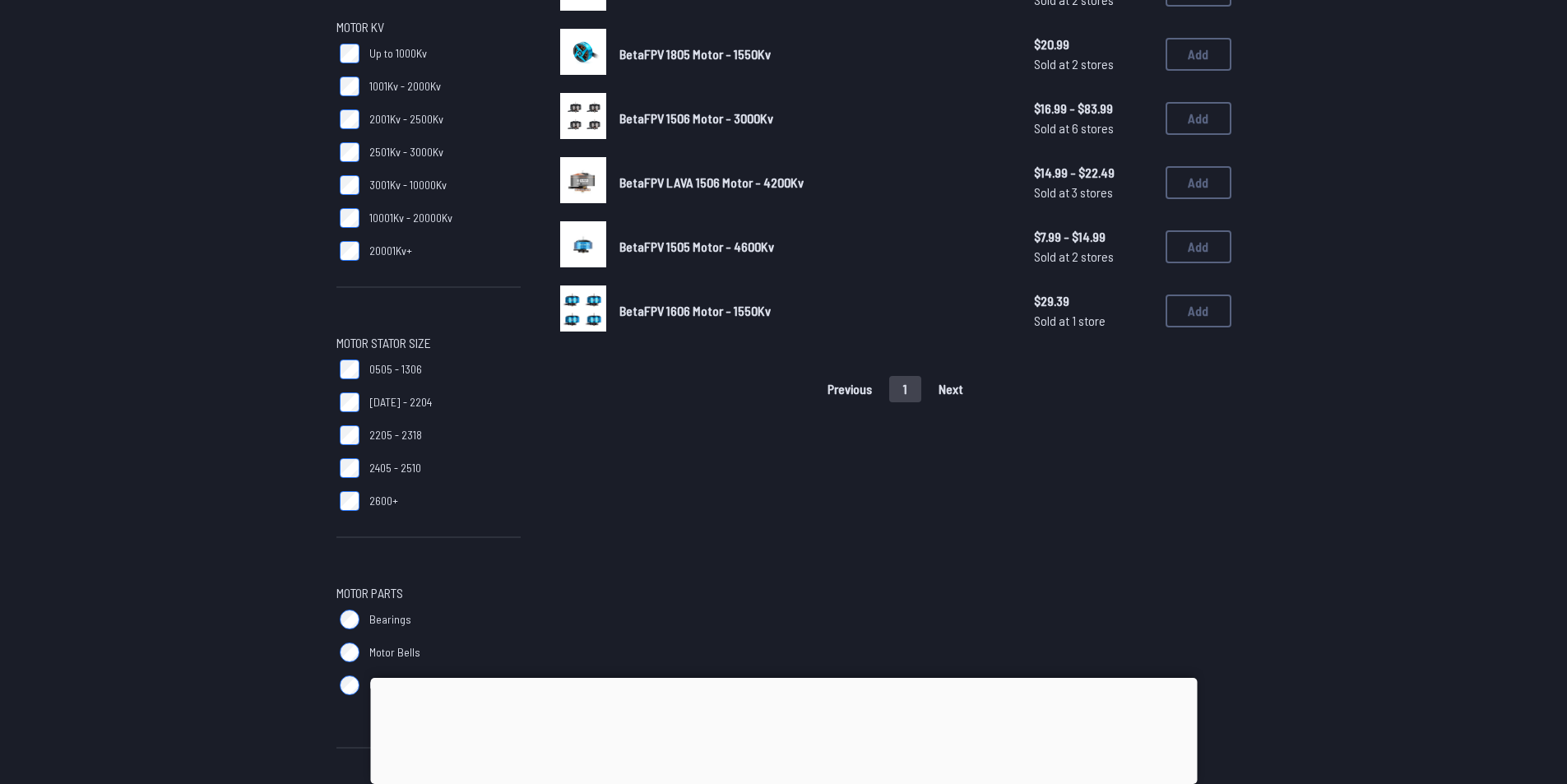
scroll to position [0, 0]
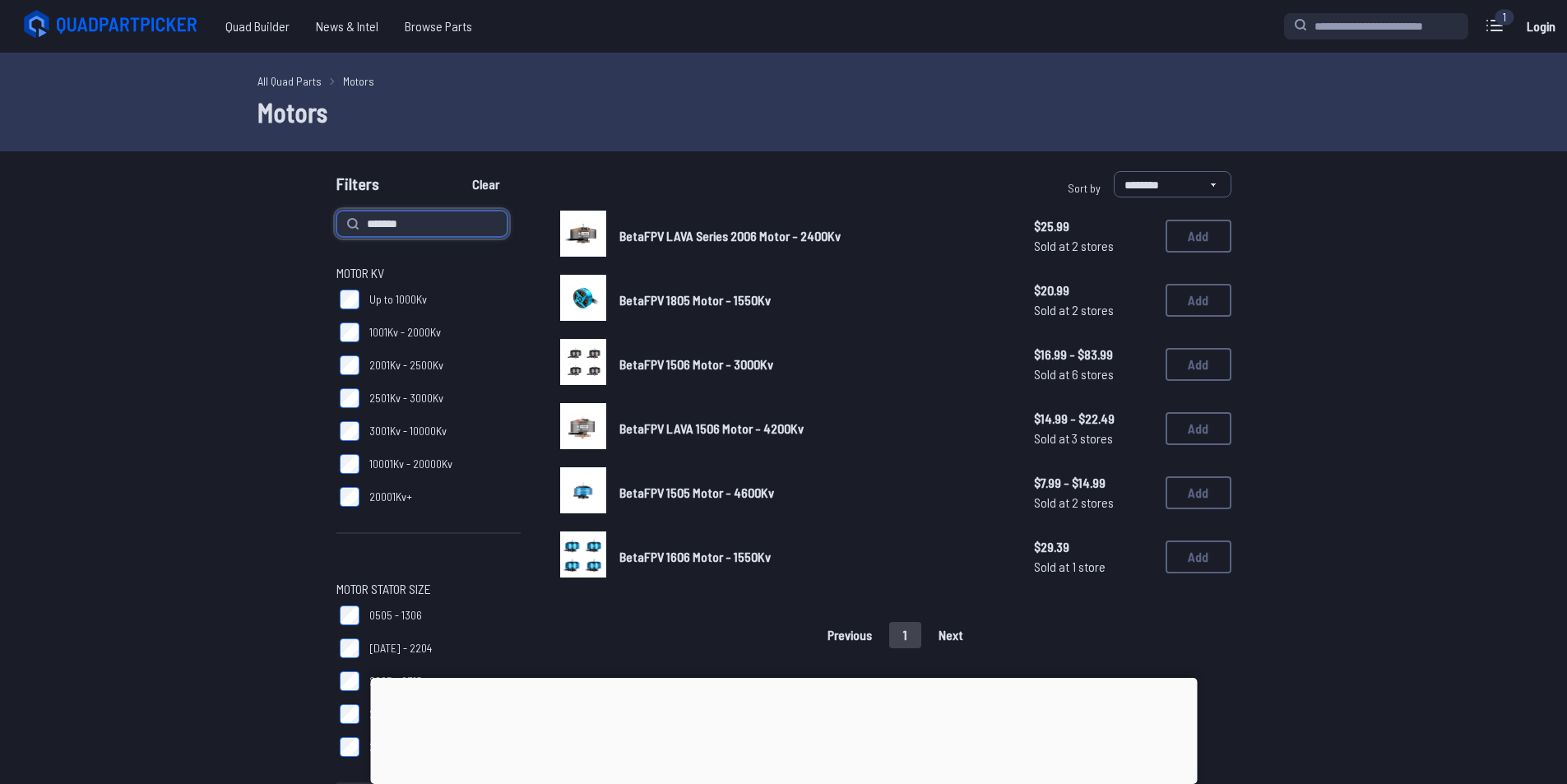
type input "*****"
drag, startPoint x: 454, startPoint y: 218, endPoint x: 314, endPoint y: 274, distance: 150.8
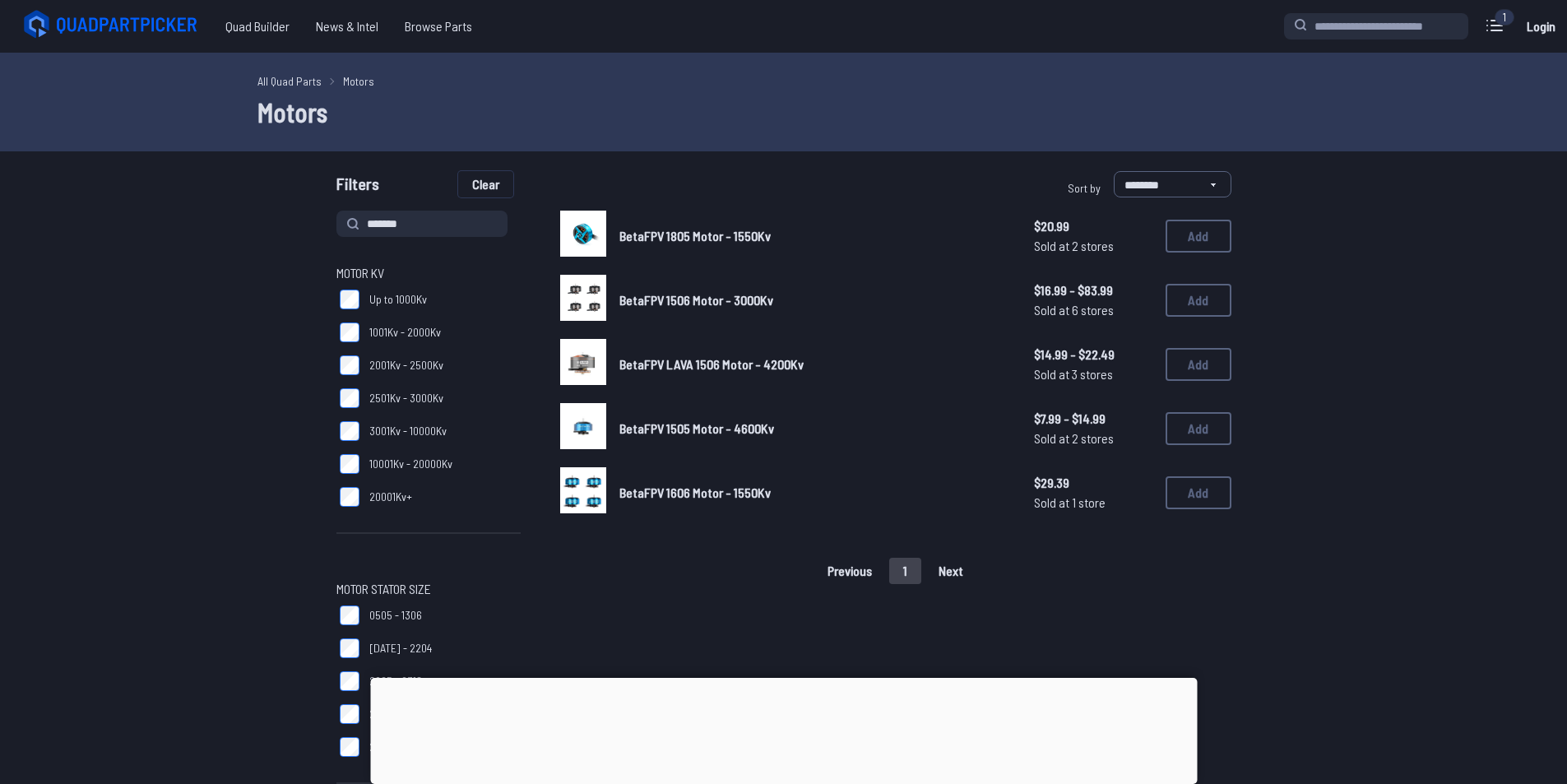
click at [489, 186] on button "Clear" at bounding box center [486, 184] width 55 height 27
click at [458, 171] on button "Clear" at bounding box center [486, 184] width 55 height 27
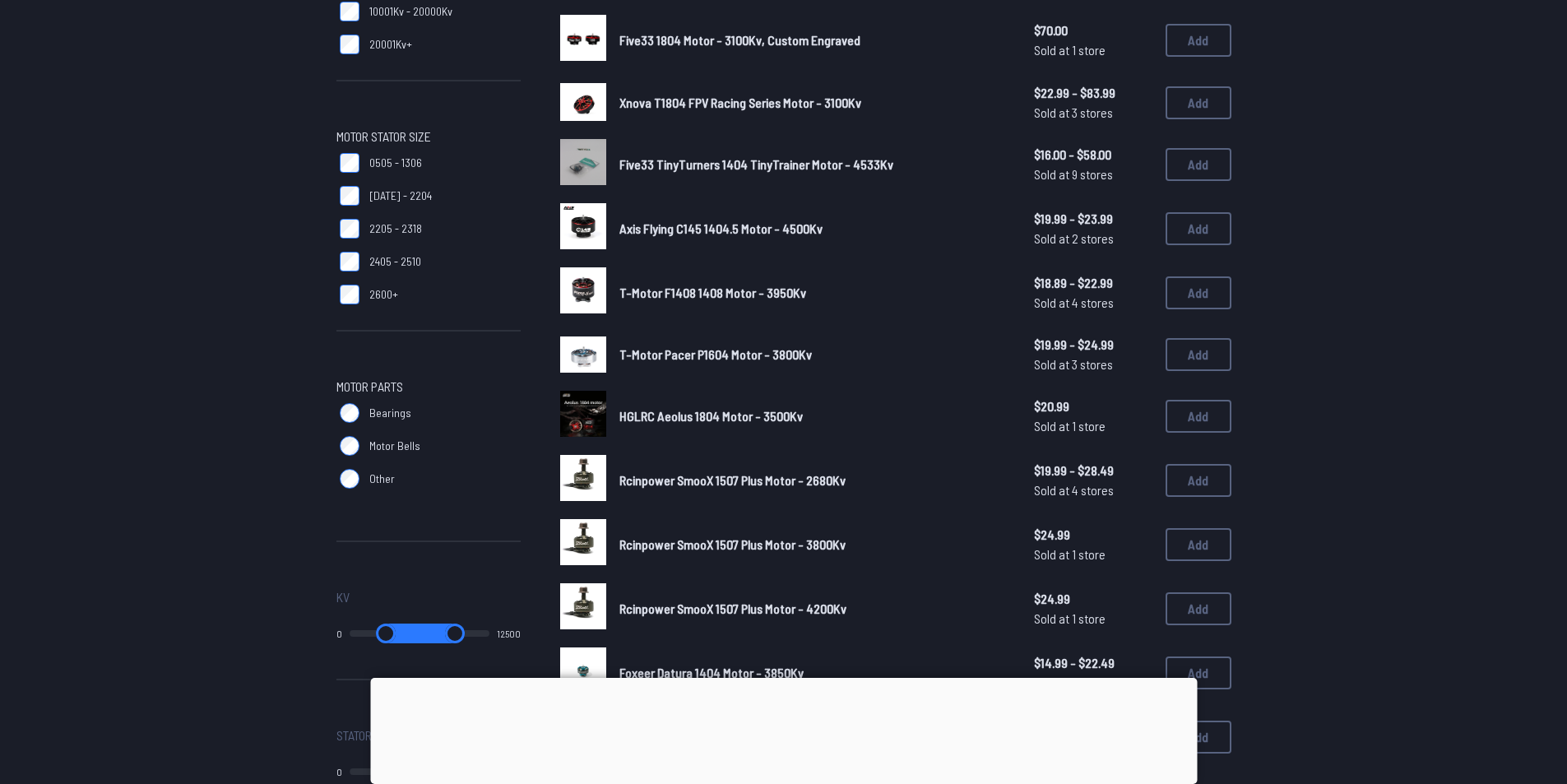
scroll to position [658, 0]
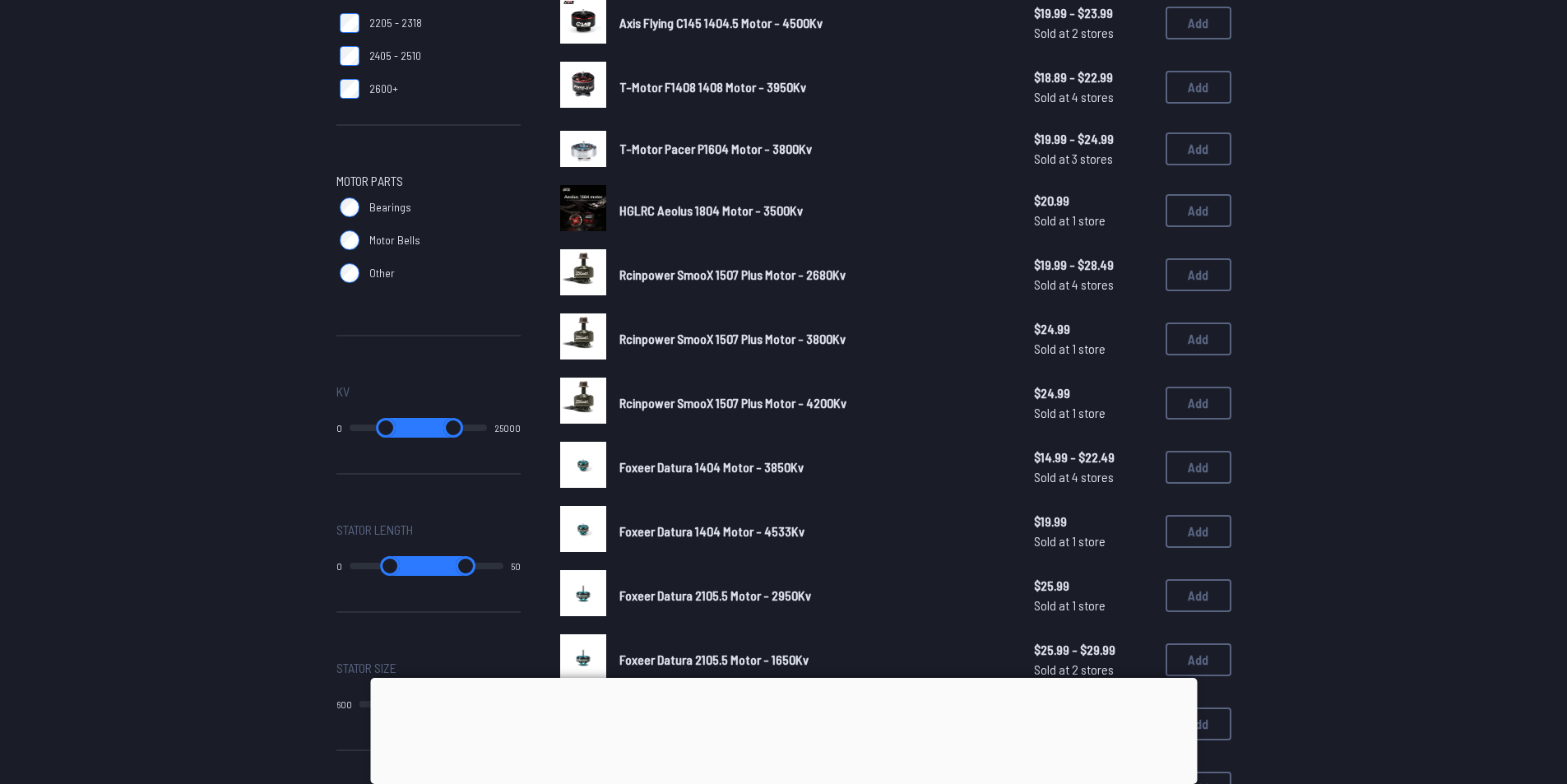
drag, startPoint x: 435, startPoint y: 431, endPoint x: 784, endPoint y: 336, distance: 361.7
type input "*****"
click at [487, 418] on input "range" at bounding box center [453, 428] width 66 height 20
type input "*"
drag, startPoint x: 358, startPoint y: 430, endPoint x: 342, endPoint y: 471, distance: 44.0
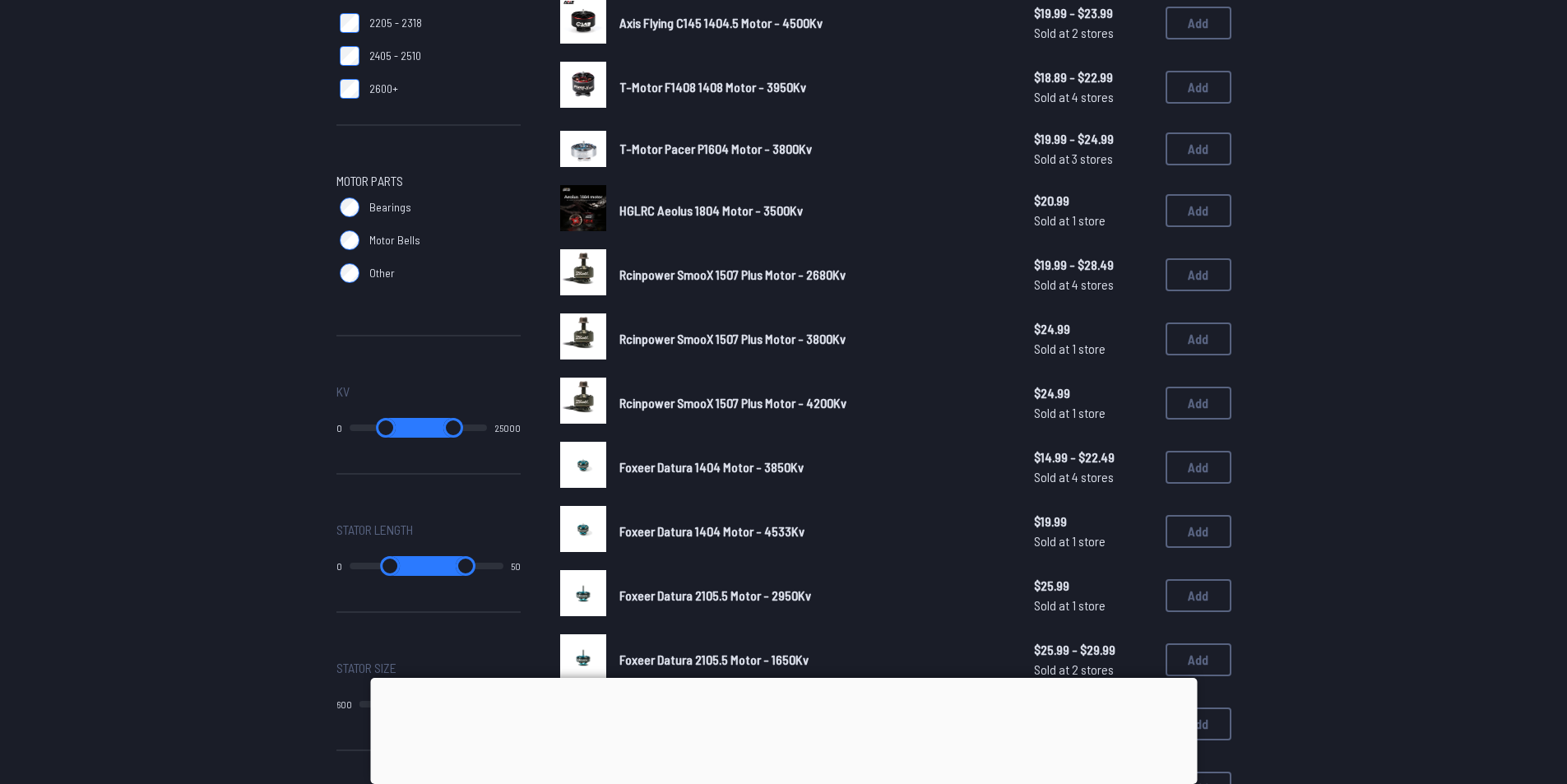
click at [350, 437] on input "range" at bounding box center [385, 428] width 72 height 20
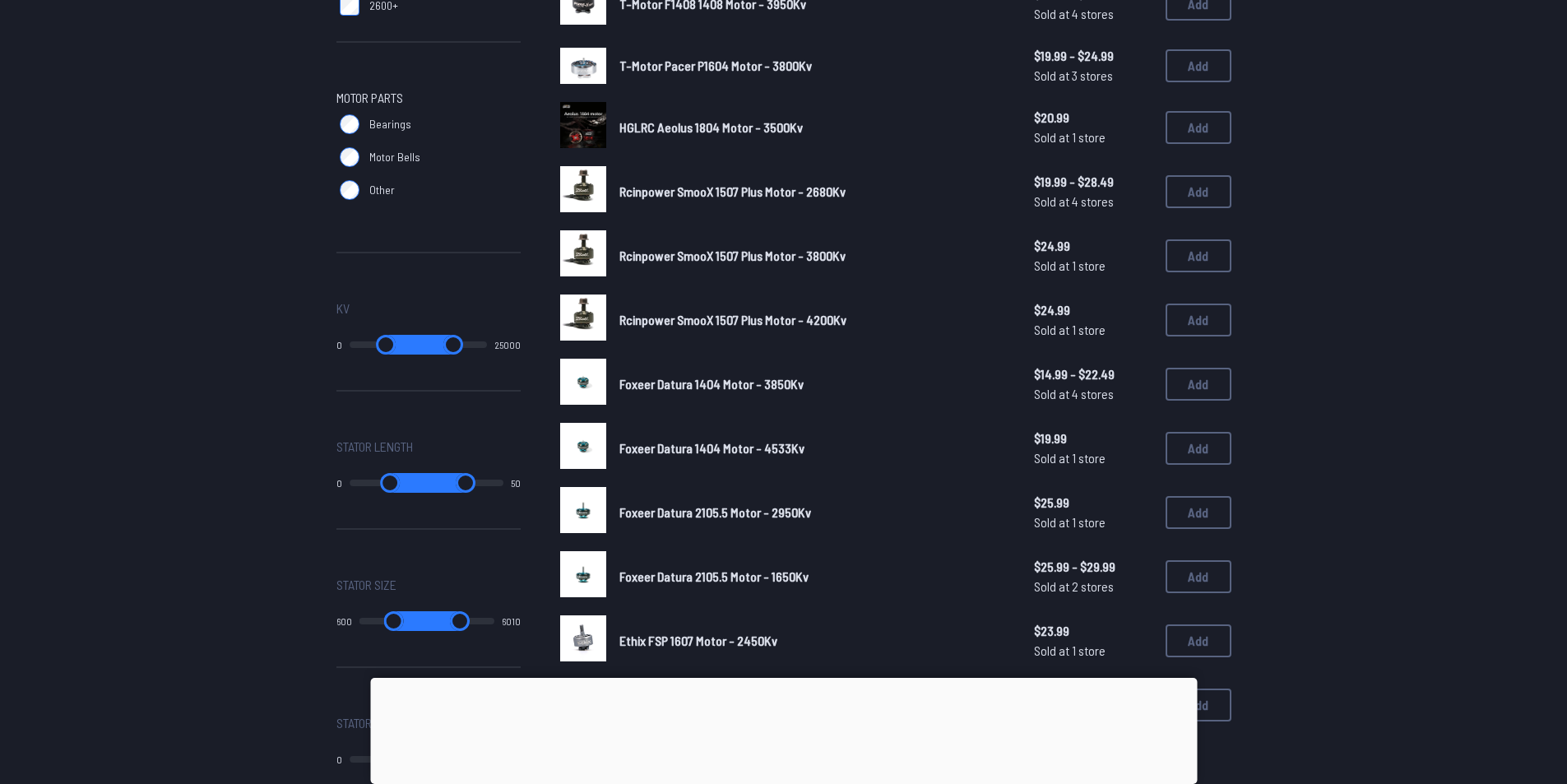
scroll to position [904, 0]
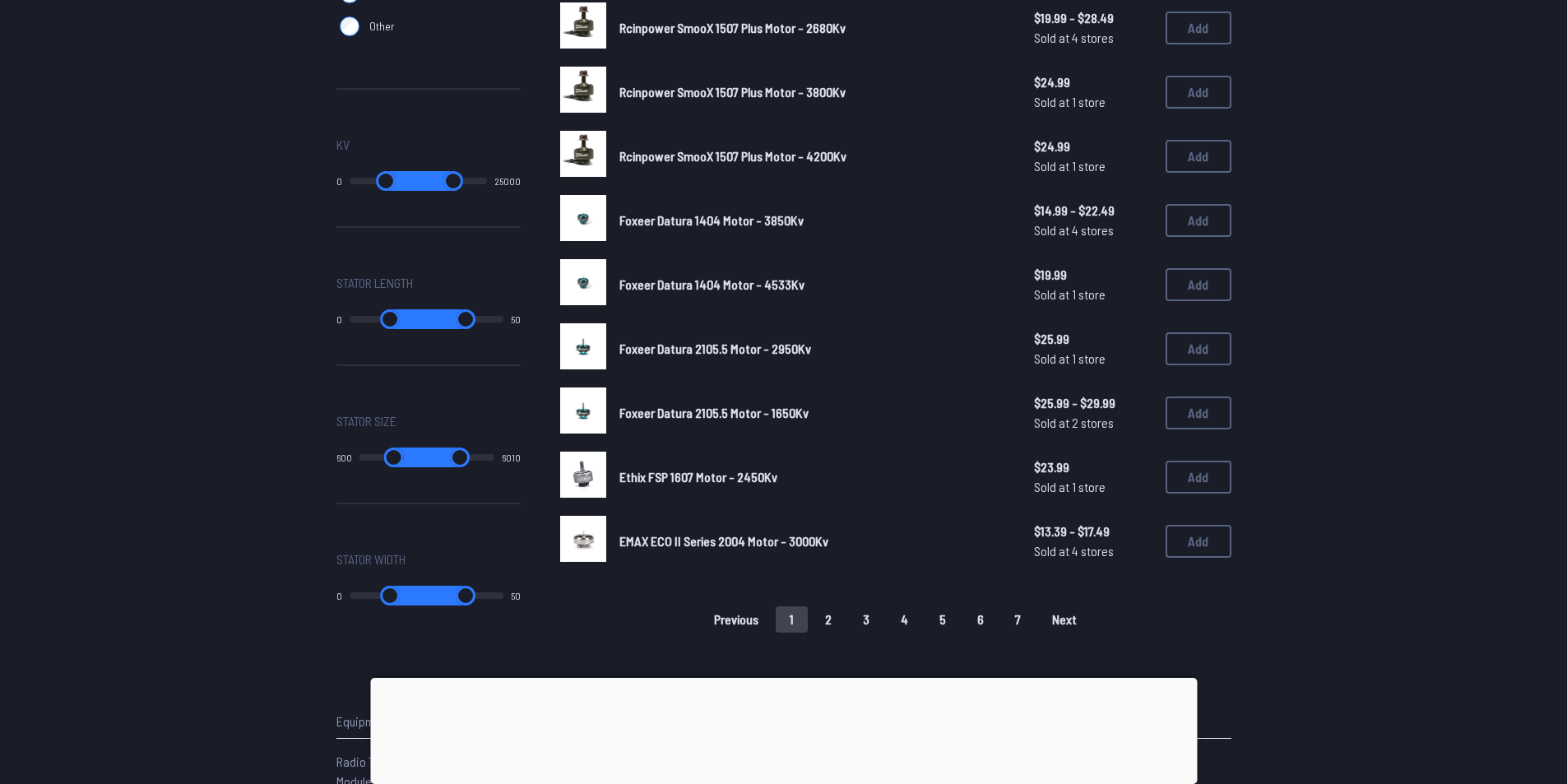
type input "**"
type input "*****"
type input "**"
drag, startPoint x: 487, startPoint y: 321, endPoint x: 1001, endPoint y: 223, distance: 523.3
click at [504, 309] on input "range" at bounding box center [464, 319] width 77 height 20
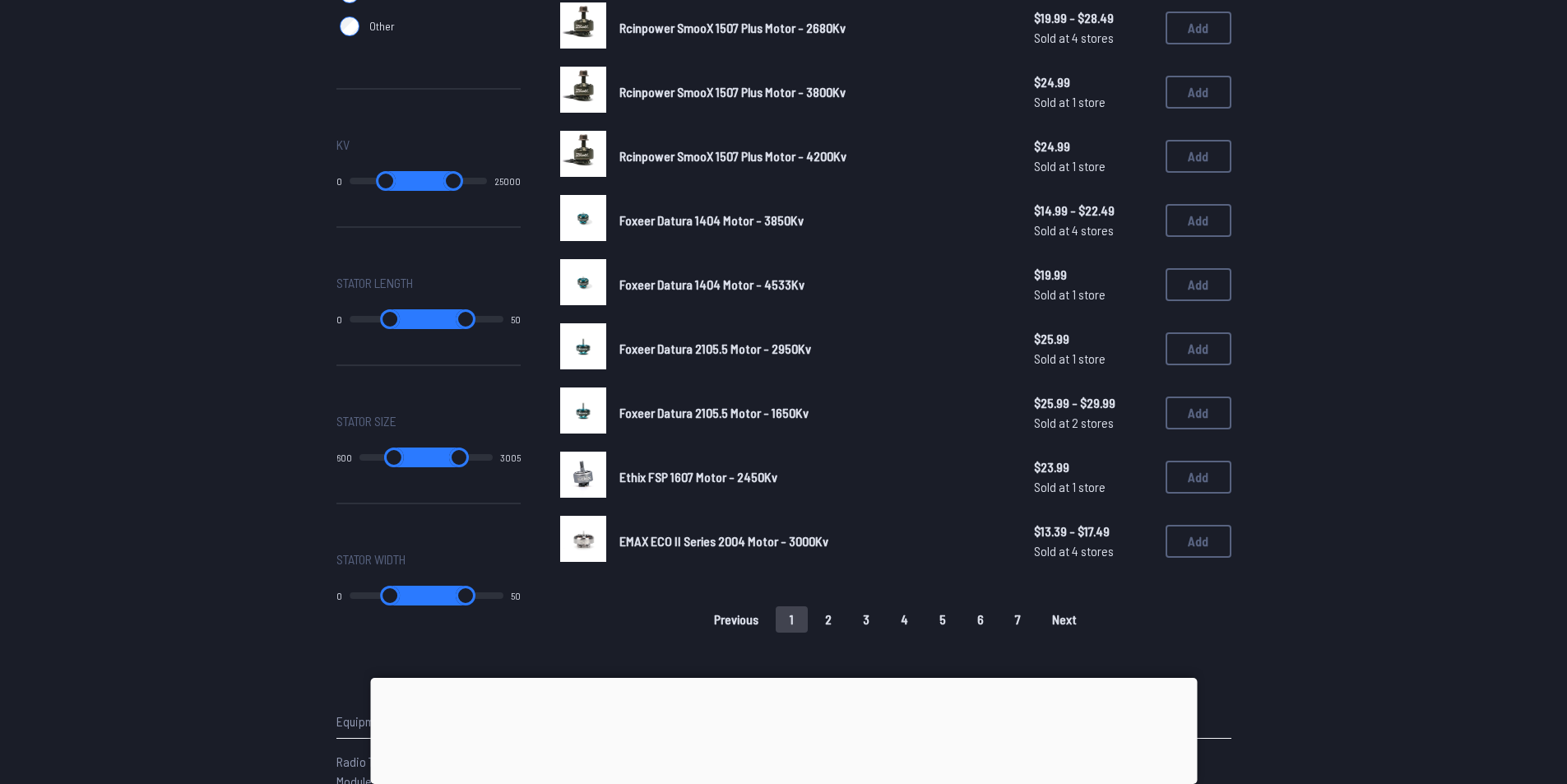
type input "****"
drag, startPoint x: 478, startPoint y: 452, endPoint x: 1579, endPoint y: 282, distance: 1114.0
click at [494, 447] on input "range" at bounding box center [459, 457] width 67 height 20
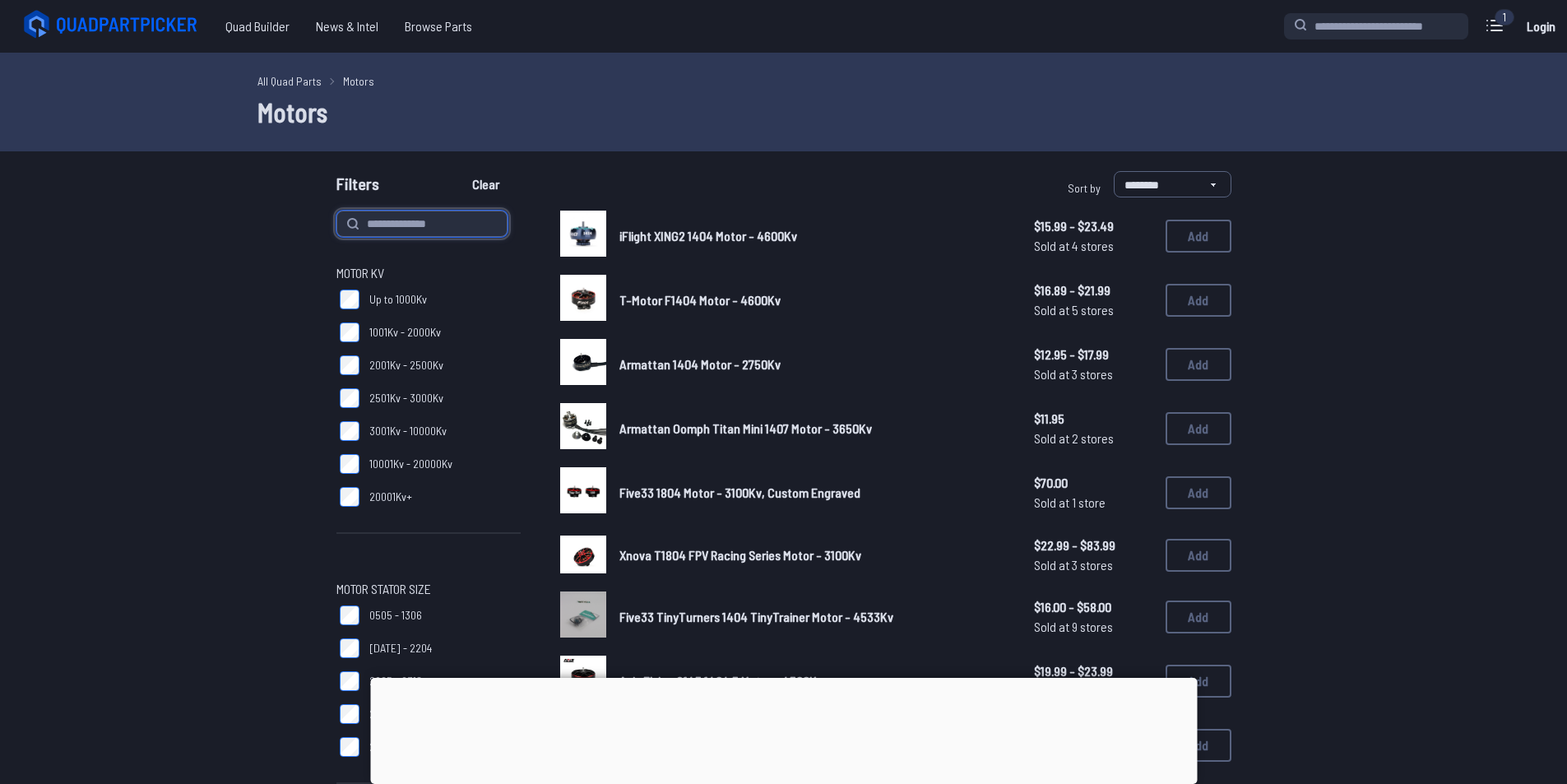
type input "***"
click at [458, 171] on button "Clear" at bounding box center [486, 184] width 55 height 27
type input "***"
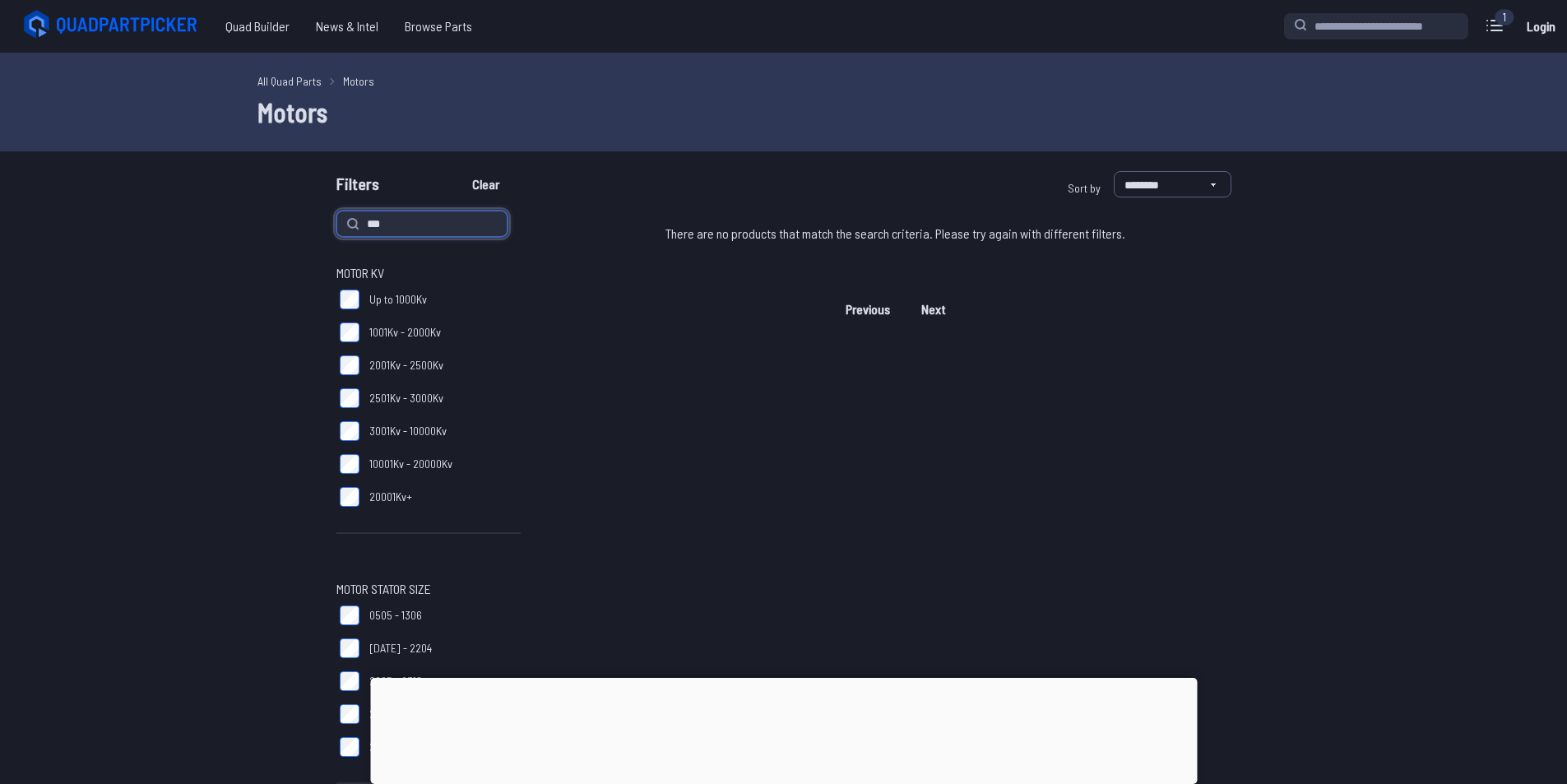
drag, startPoint x: 428, startPoint y: 210, endPoint x: 258, endPoint y: 233, distance: 171.5
click at [458, 171] on button "Clear" at bounding box center [486, 184] width 55 height 27
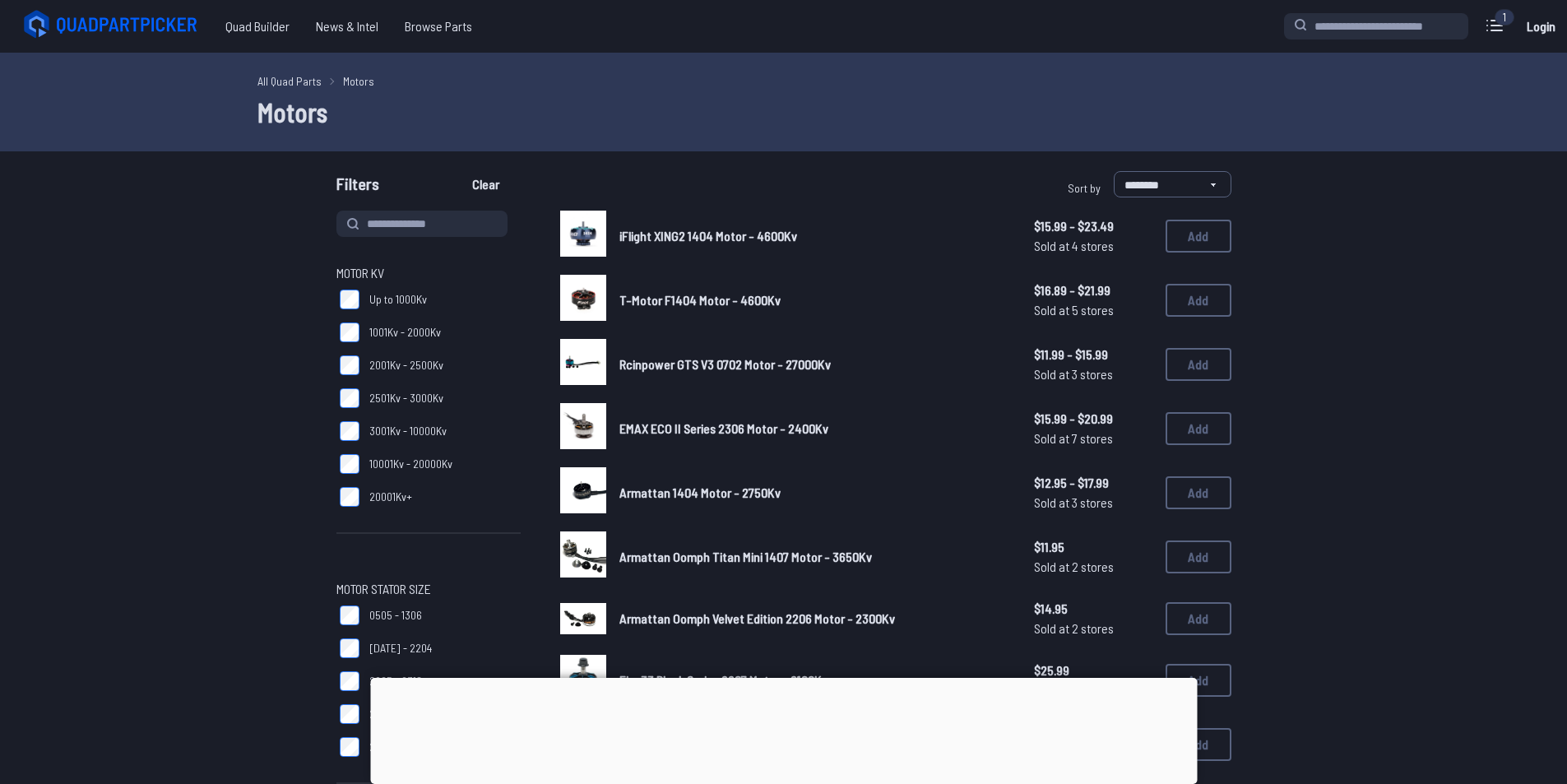
click at [633, 563] on span "Armattan Oomph Titan Mini 1407 Motor - 3650Kv" at bounding box center [746, 556] width 253 height 16
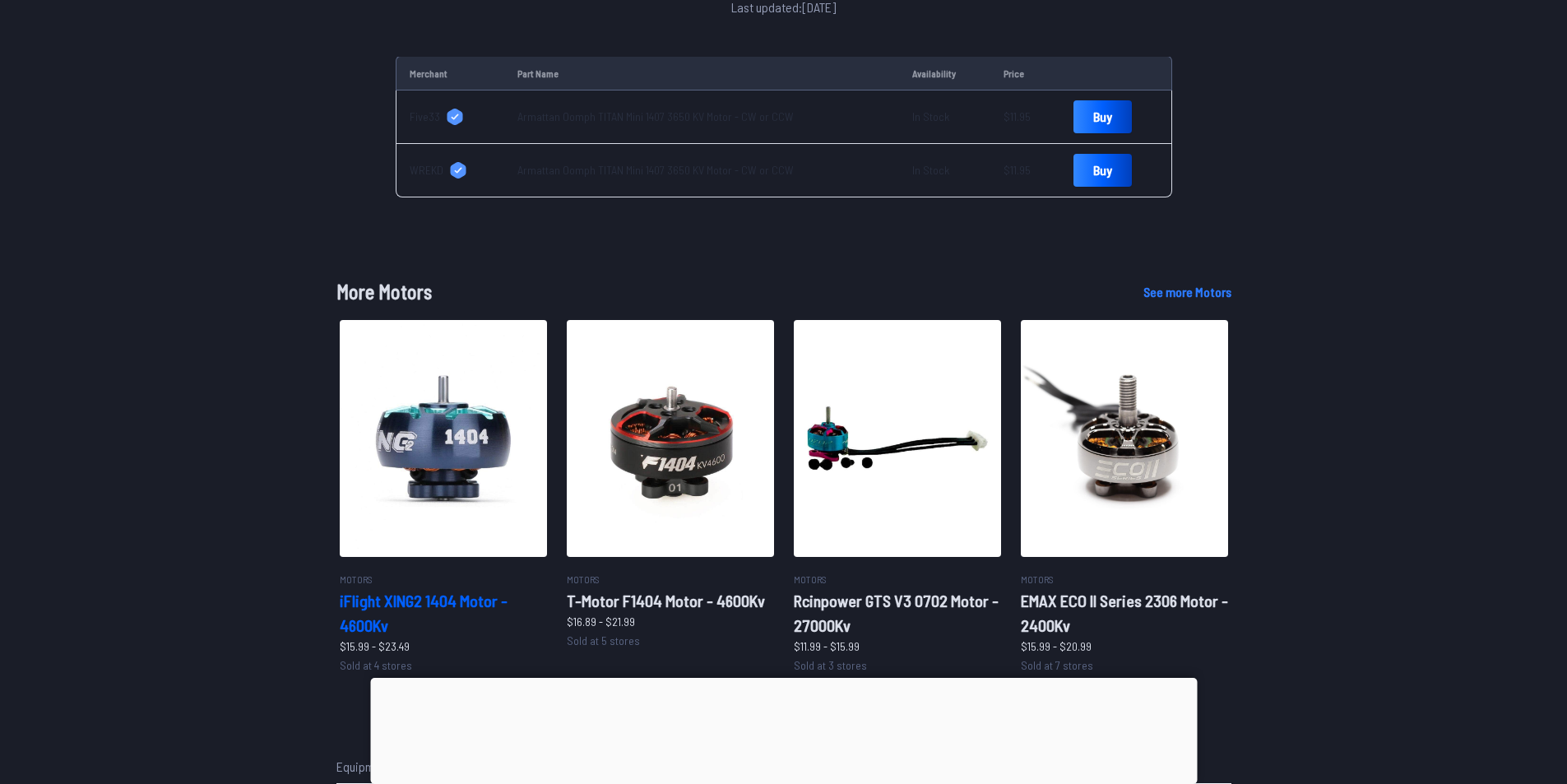
scroll to position [740, 0]
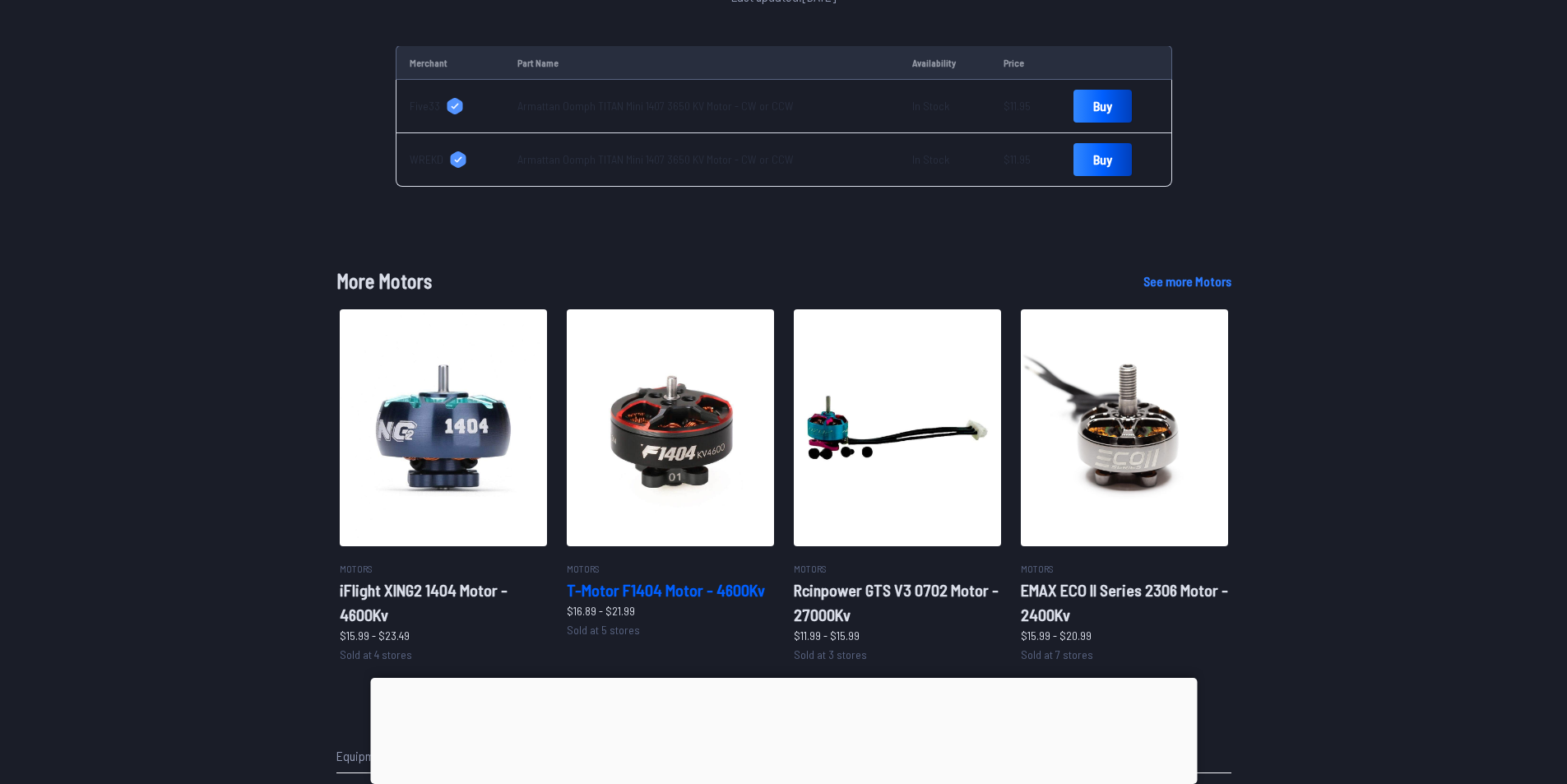
click at [628, 578] on h2 "T-Motor F1404 Motor - 4600Kv" at bounding box center [671, 589] width 207 height 25
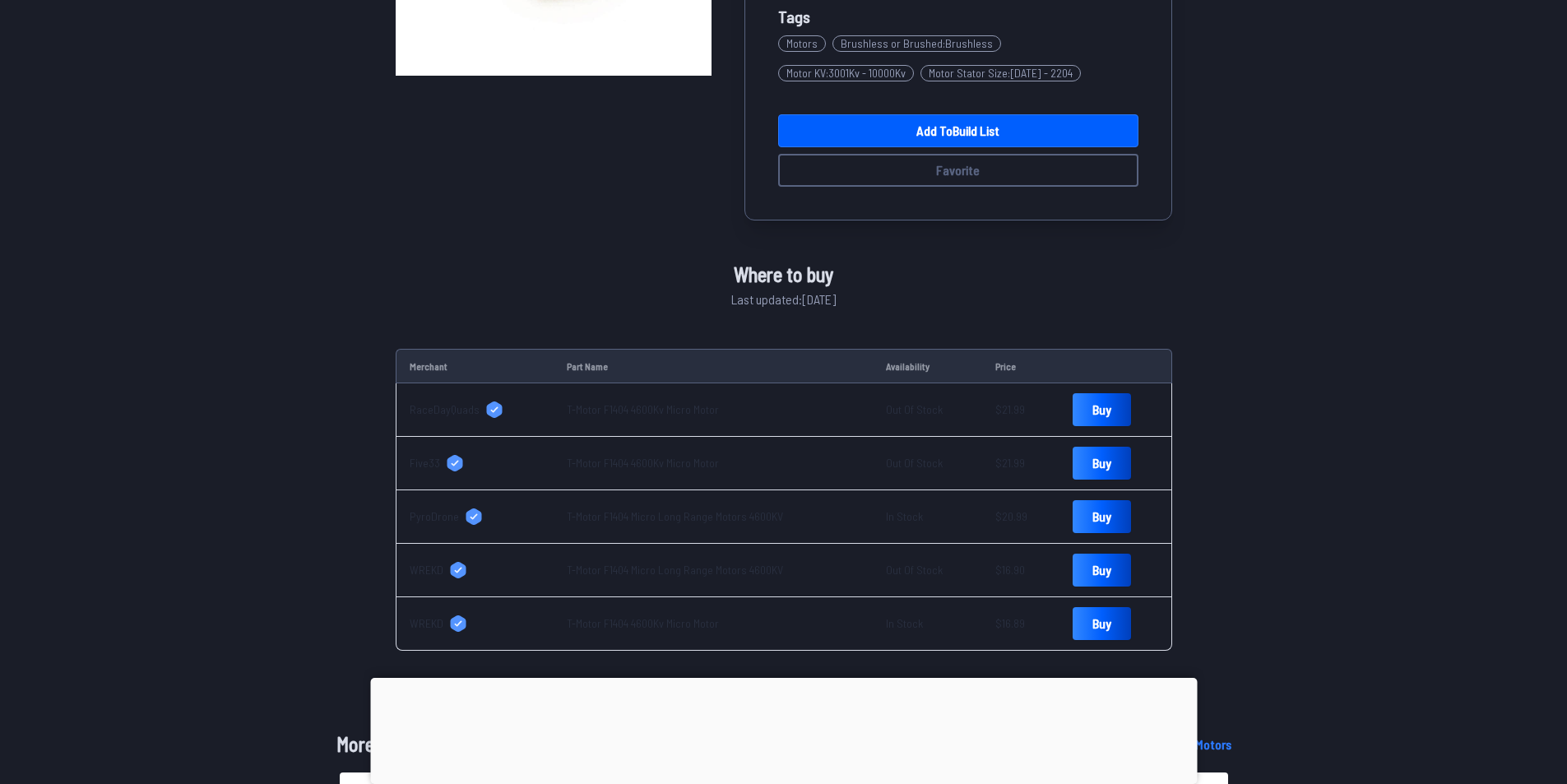
scroll to position [411, 0]
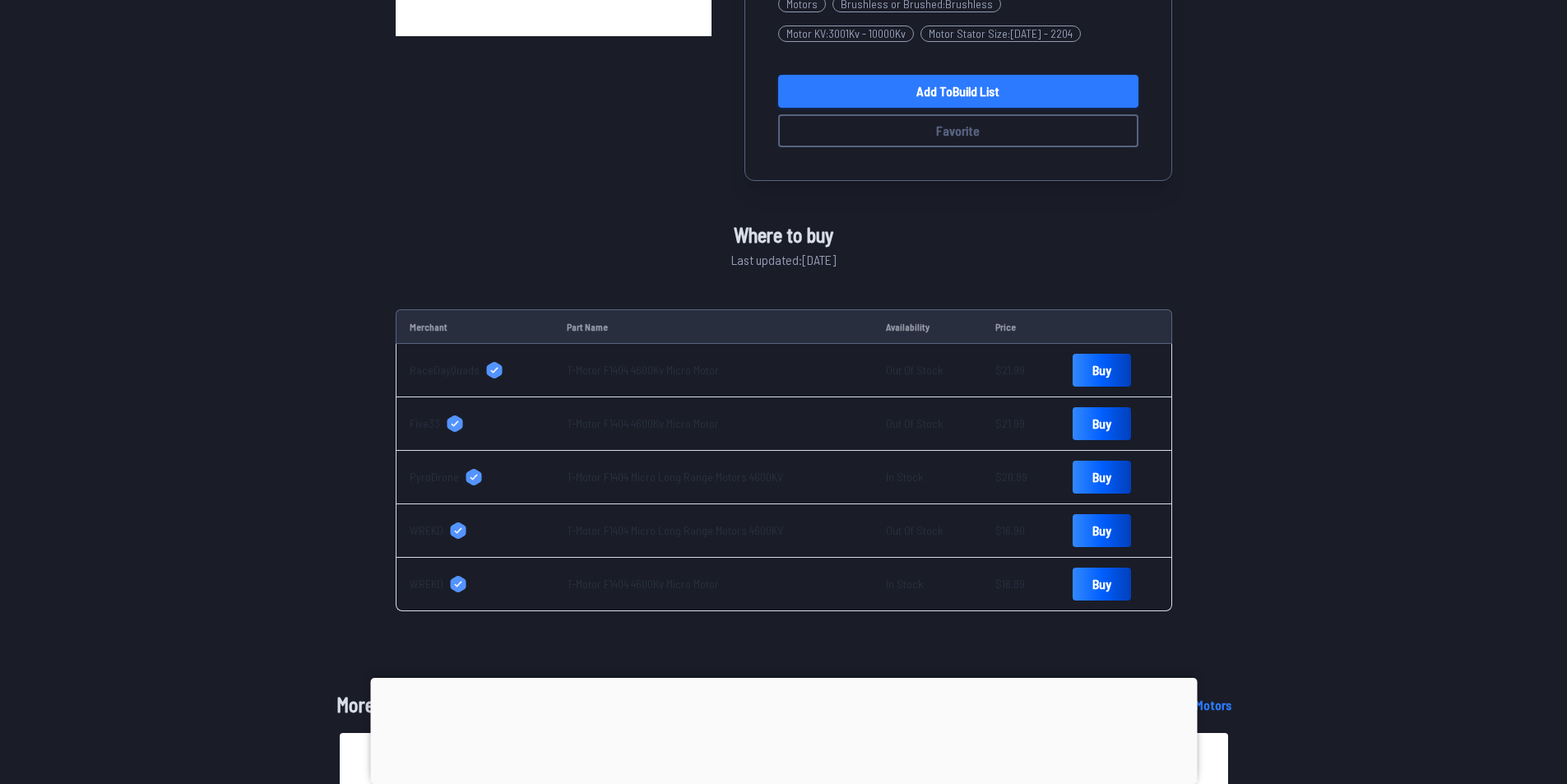
click at [955, 91] on link "Add to Build List" at bounding box center [958, 91] width 361 height 33
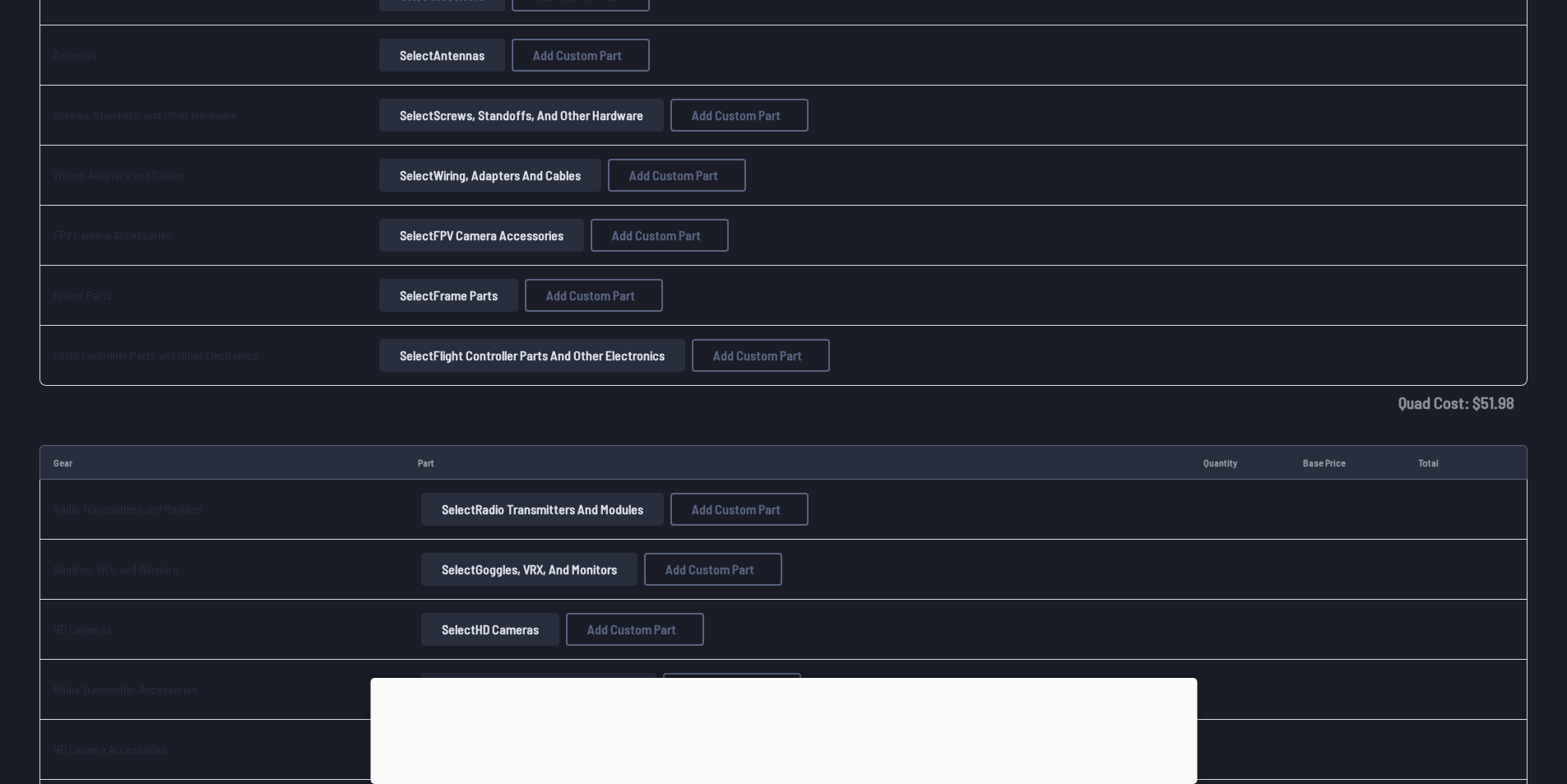
scroll to position [1068, 0]
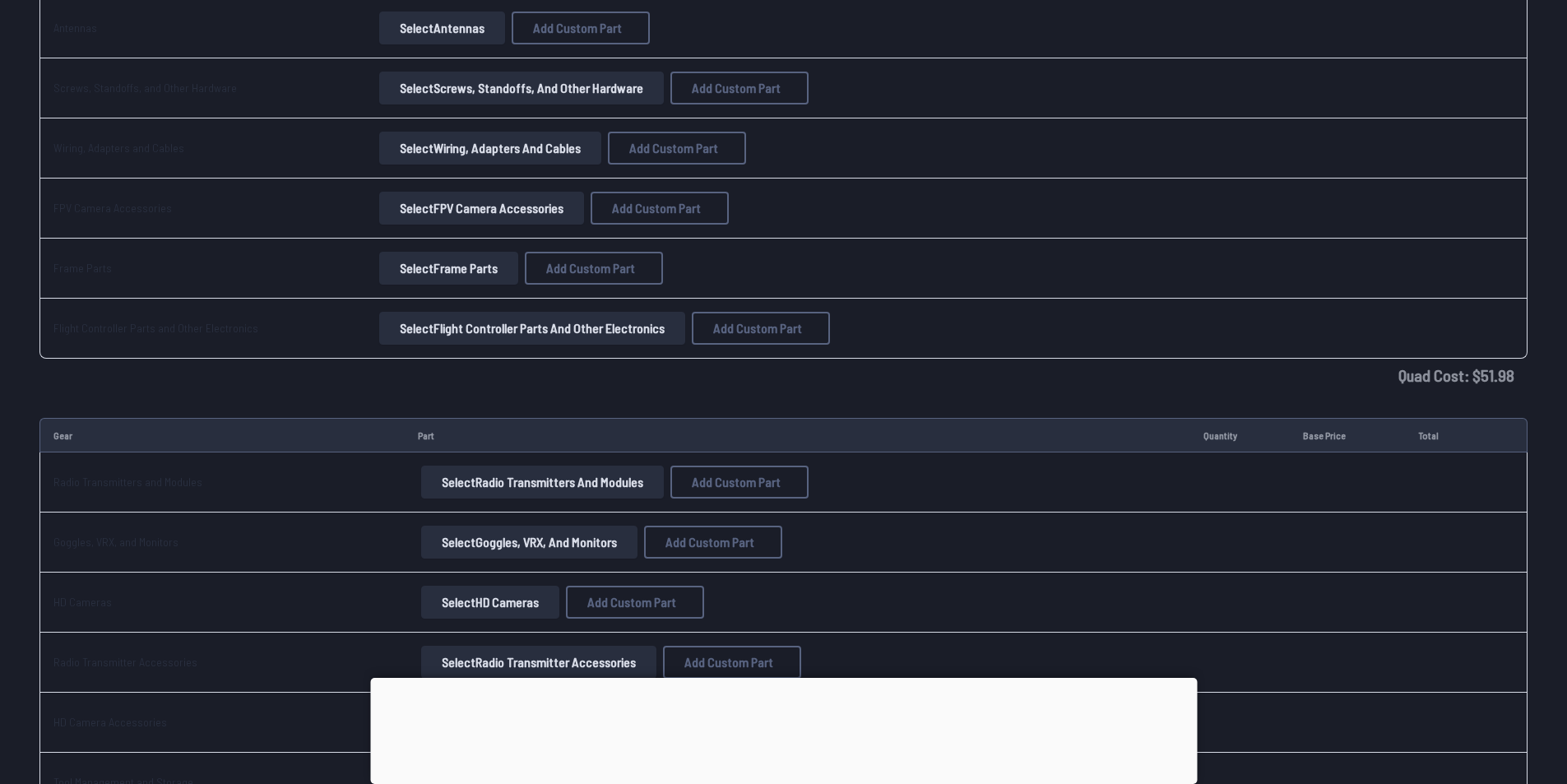
click at [792, 677] on div at bounding box center [784, 677] width 827 height 0
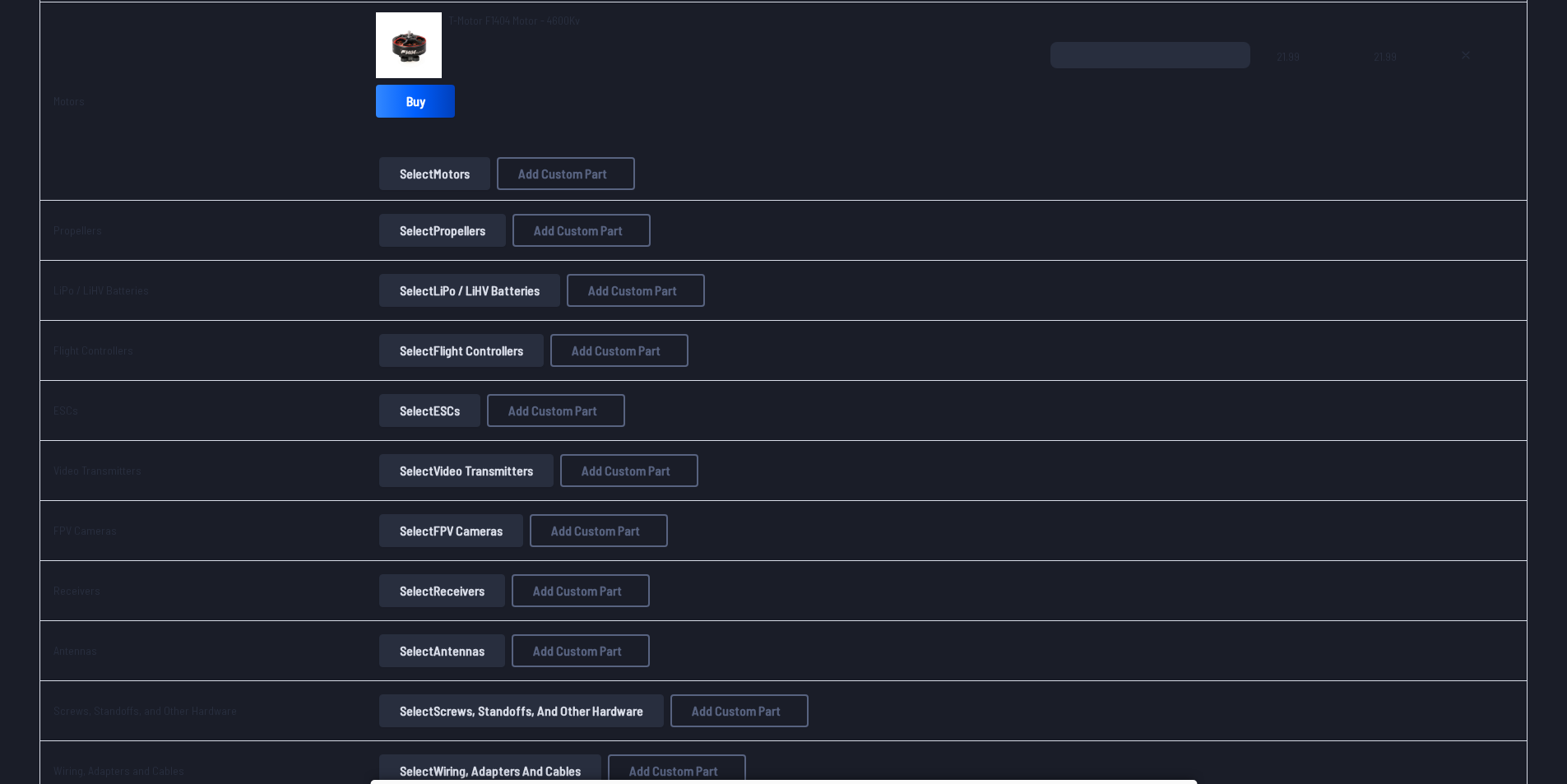
scroll to position [329, 0]
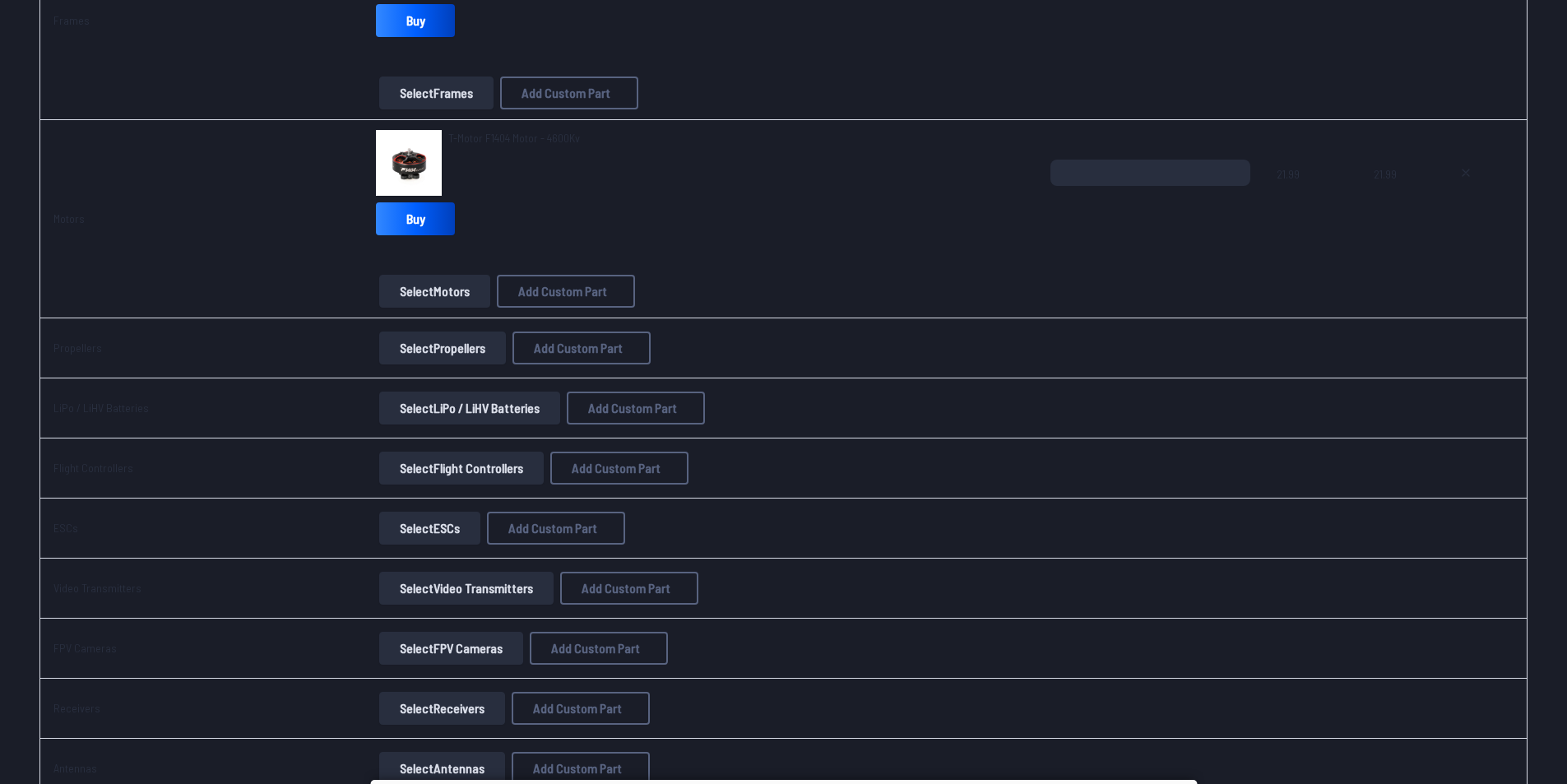
click at [442, 353] on button "Select Propellers" at bounding box center [443, 348] width 126 height 33
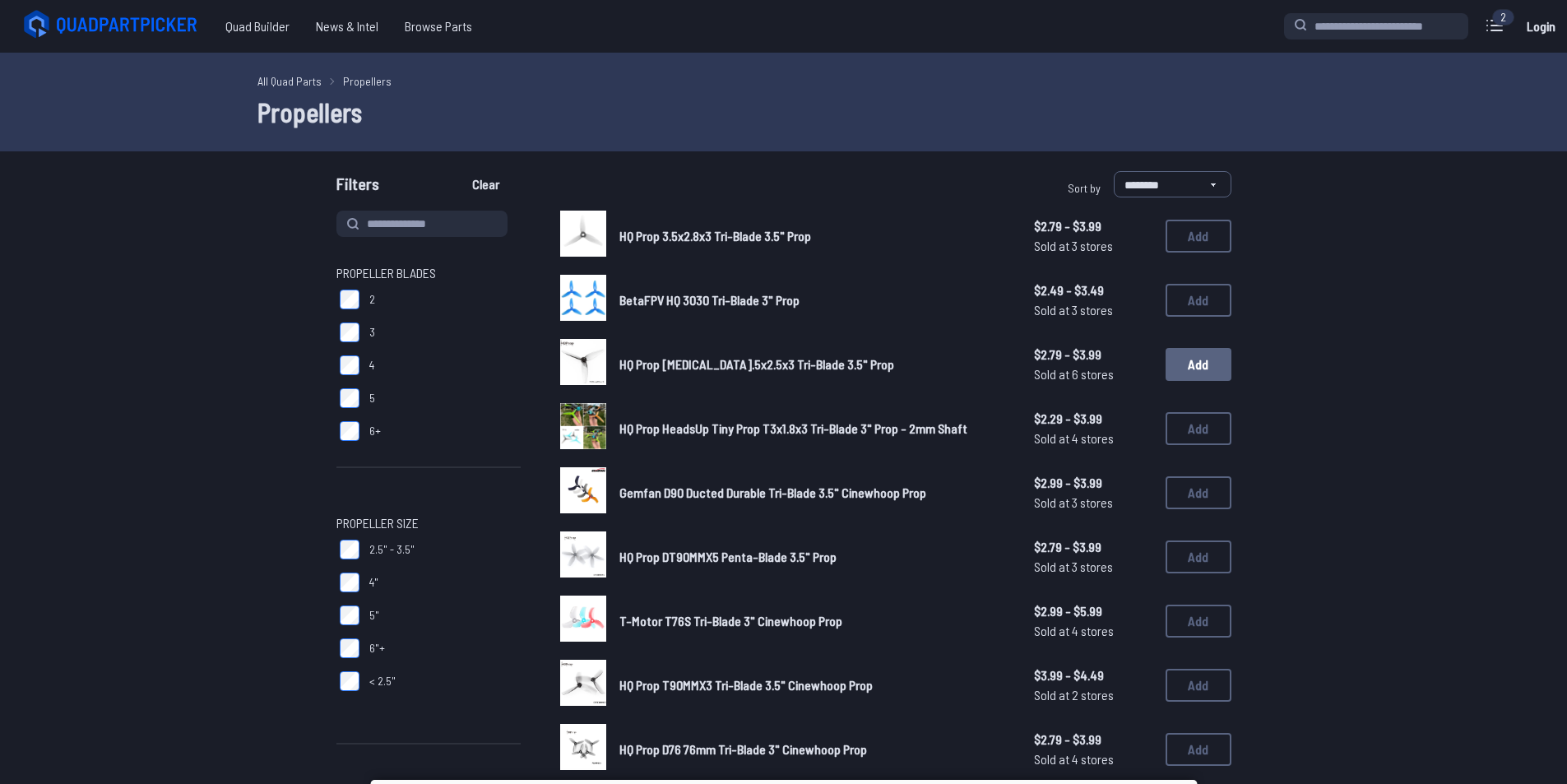
click at [1209, 361] on button "Add" at bounding box center [1198, 363] width 66 height 33
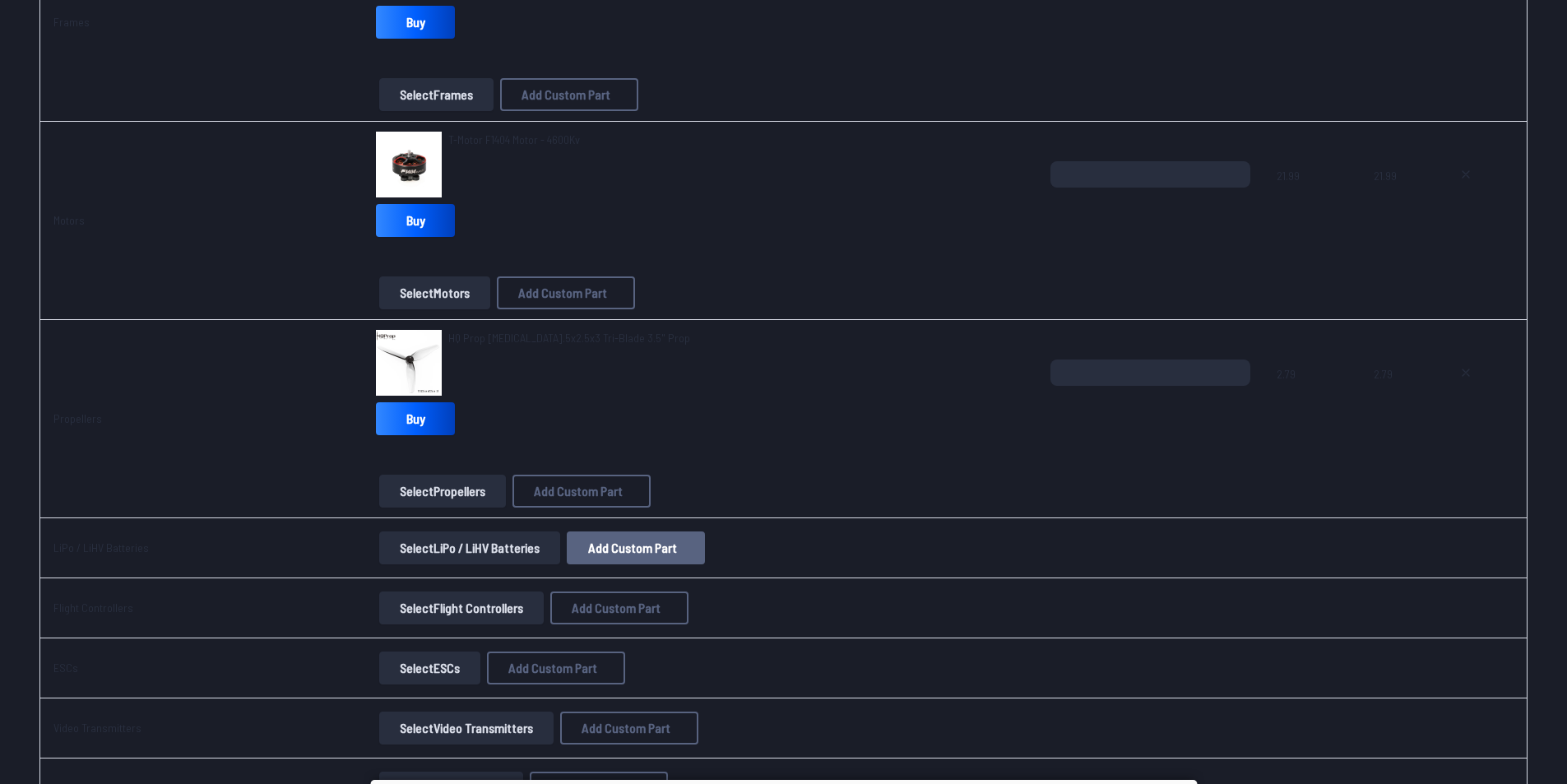
scroll to position [329, 0]
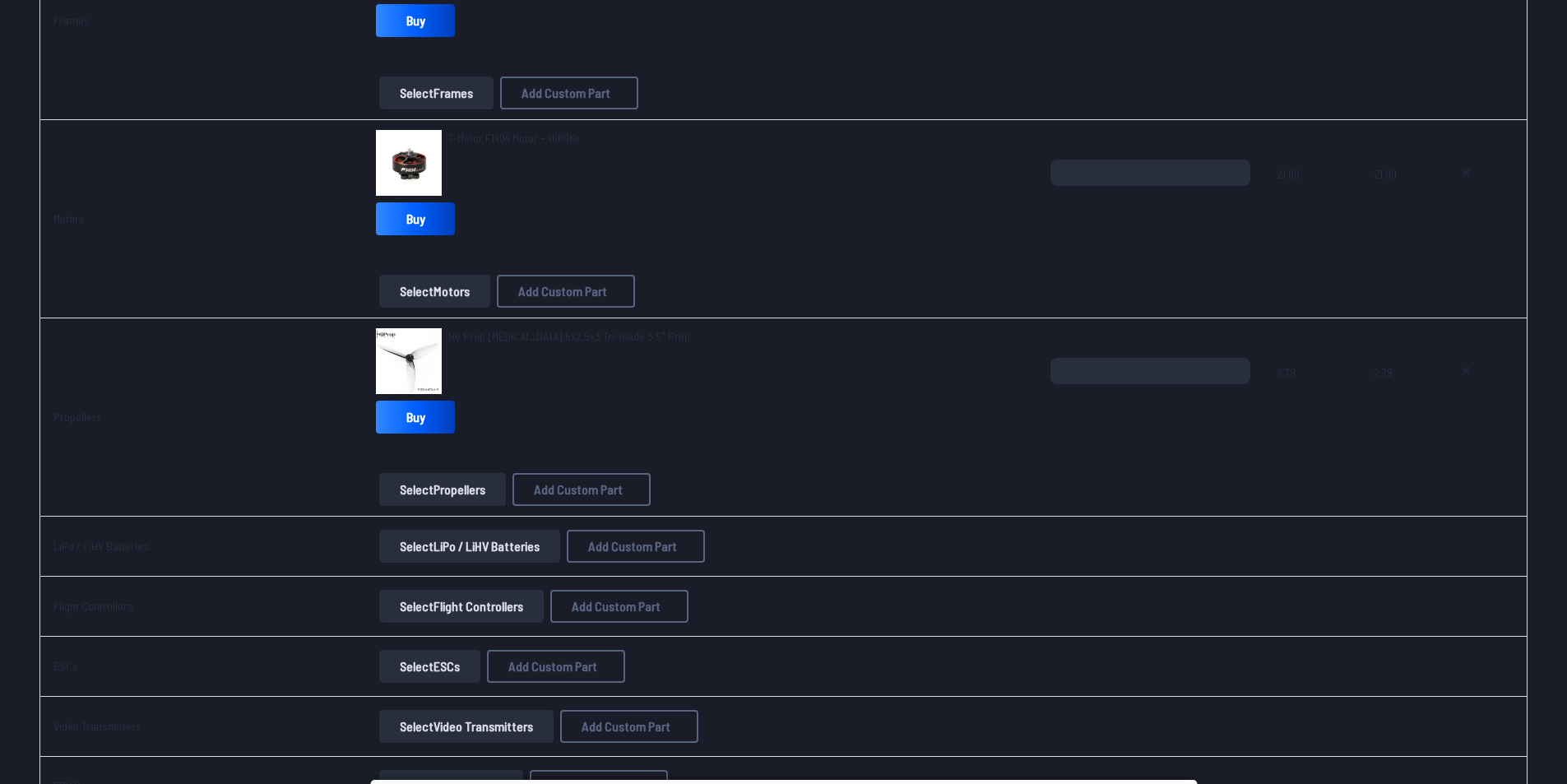
click at [452, 555] on button "Select LiPo / LiHV Batteries" at bounding box center [469, 545] width 181 height 33
